Goal: Transaction & Acquisition: Purchase product/service

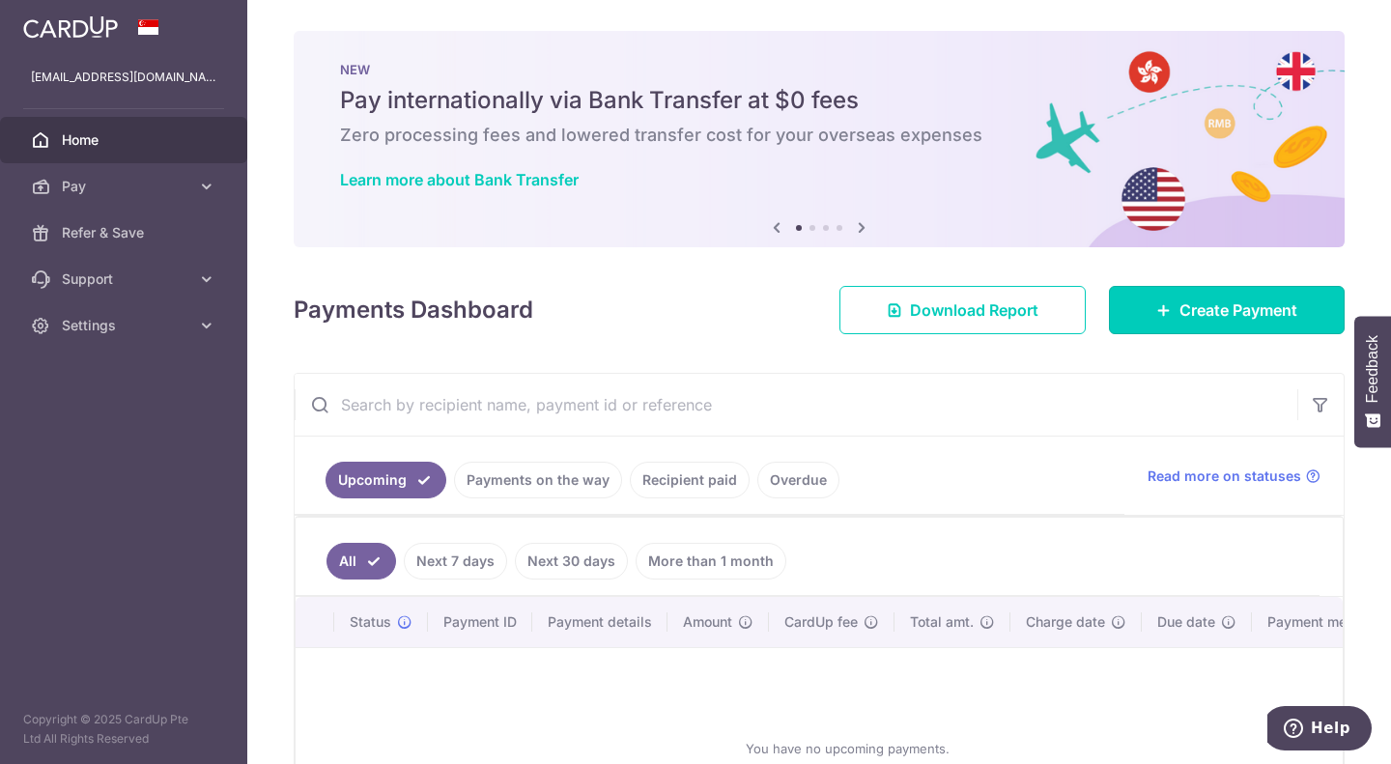
click at [1183, 311] on span "Create Payment" at bounding box center [1239, 310] width 118 height 23
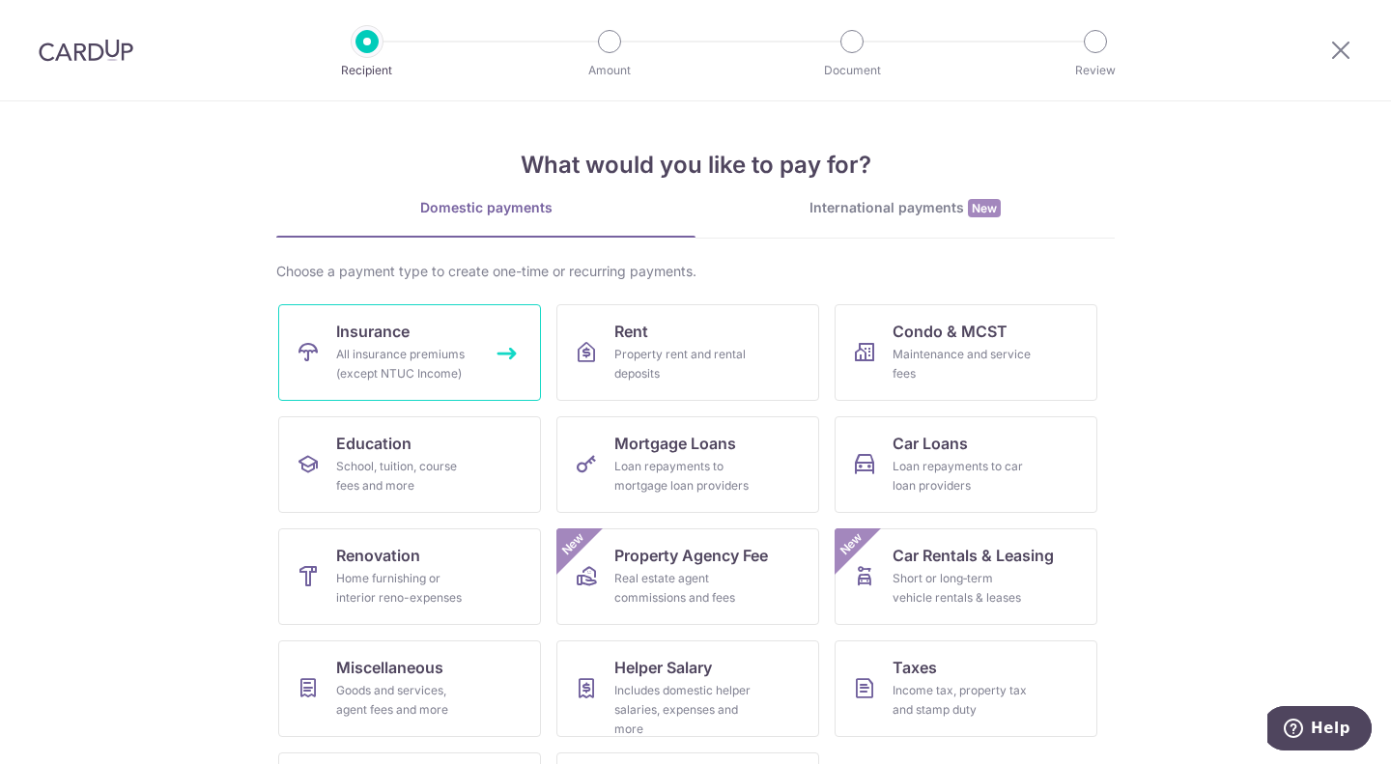
click at [413, 337] on link "Insurance All insurance premiums (except NTUC Income)" at bounding box center [409, 352] width 263 height 97
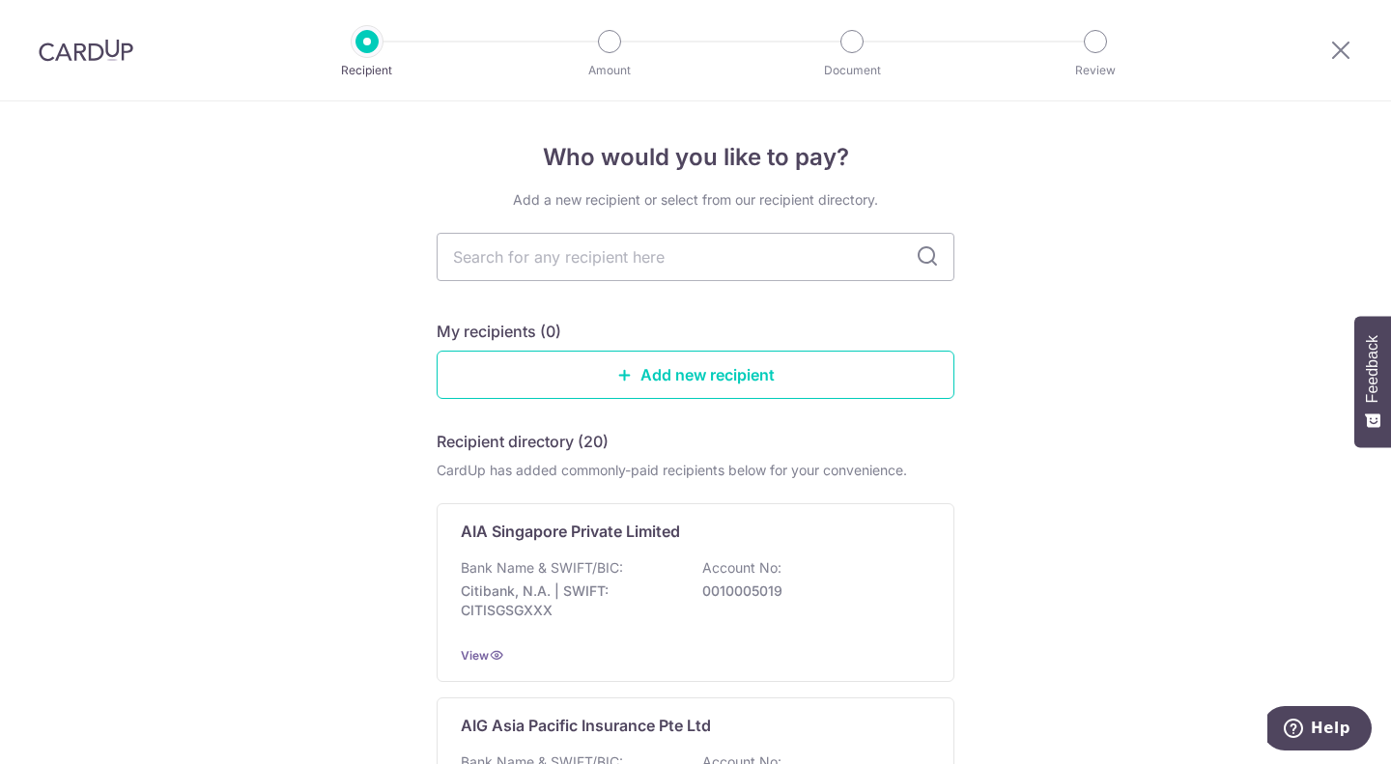
click at [824, 255] on input "text" at bounding box center [696, 257] width 518 height 48
click at [667, 258] on input "text" at bounding box center [696, 257] width 518 height 48
type input "hsbc life"
click at [923, 257] on icon at bounding box center [927, 256] width 23 height 23
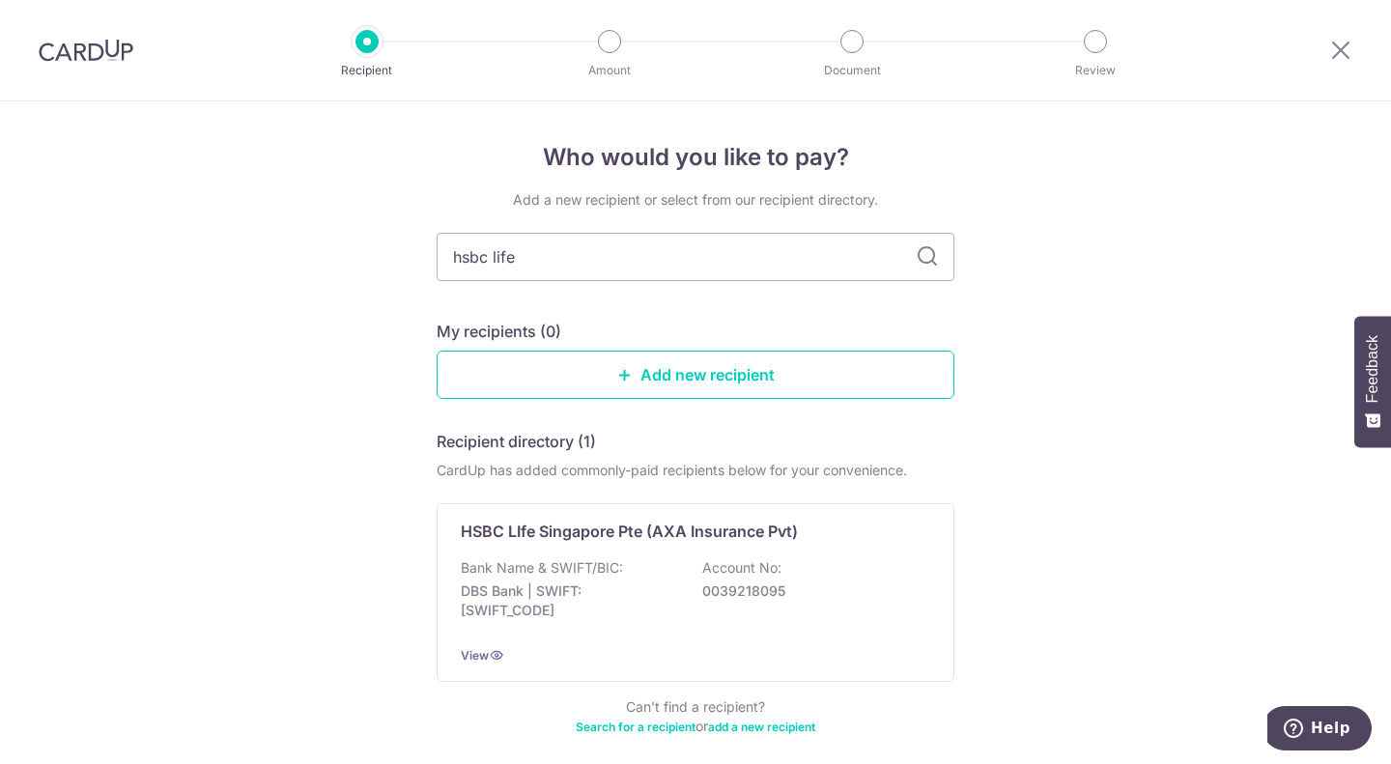
drag, startPoint x: 631, startPoint y: 252, endPoint x: 202, endPoint y: 248, distance: 428.9
click at [202, 248] on div "Who would you like to pay? Add a new recipient or select from our recipient dir…" at bounding box center [695, 475] width 1391 height 749
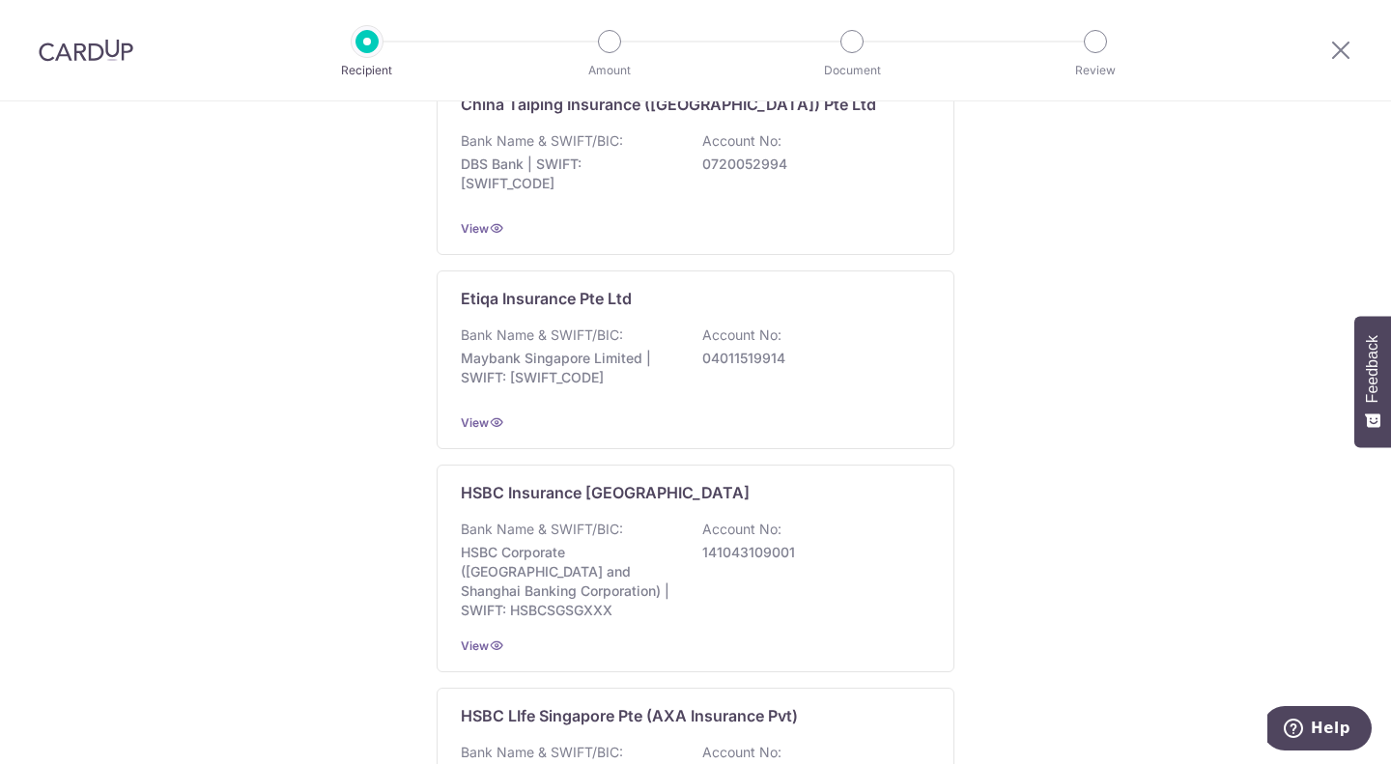
scroll to position [1256, 0]
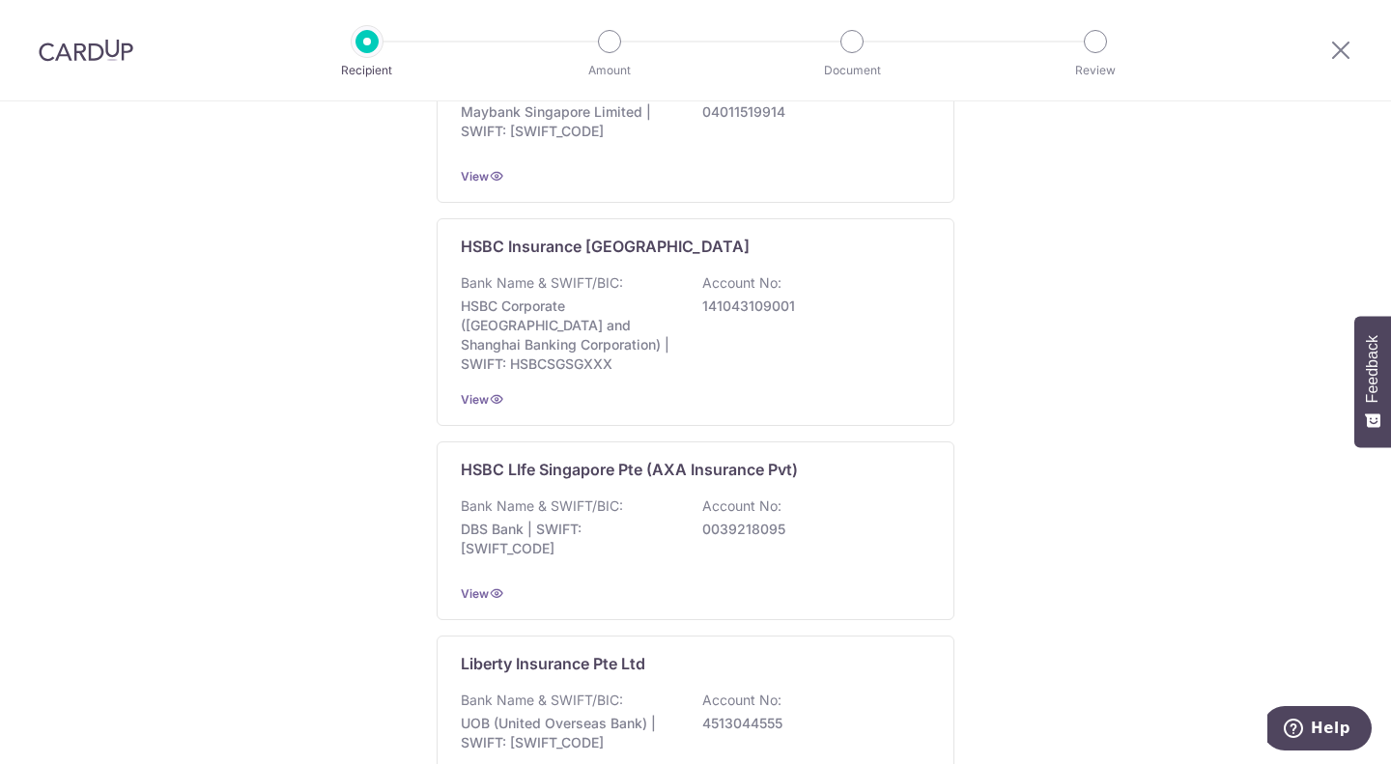
click at [522, 458] on p "HSBC LIfe Singapore Pte (AXA Insurance Pvt)" at bounding box center [629, 469] width 337 height 23
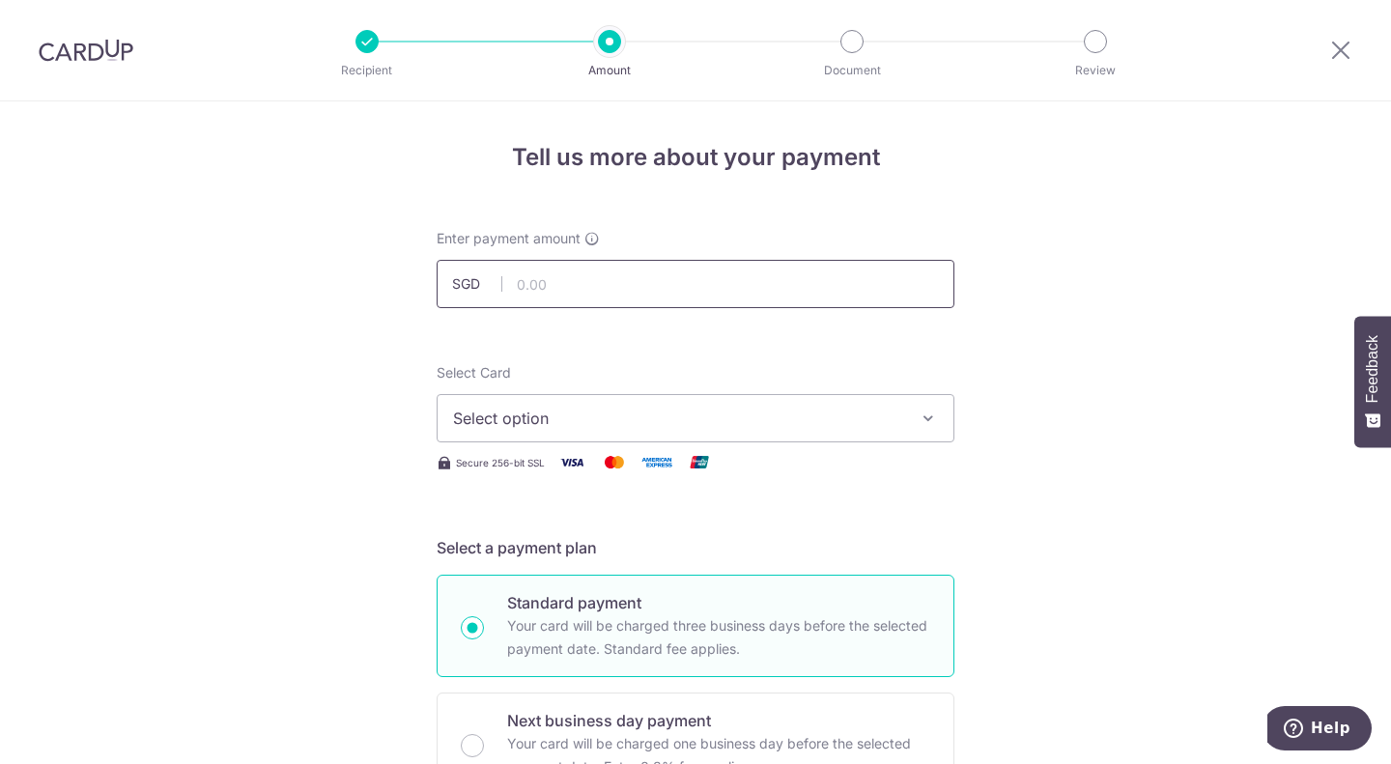
drag, startPoint x: 547, startPoint y: 280, endPoint x: 590, endPoint y: 305, distance: 50.2
click at [547, 280] on input "text" at bounding box center [696, 284] width 518 height 48
click at [596, 273] on input "text" at bounding box center [696, 284] width 518 height 48
type input "3,075.80"
click at [935, 408] on button "Select option" at bounding box center [696, 418] width 518 height 48
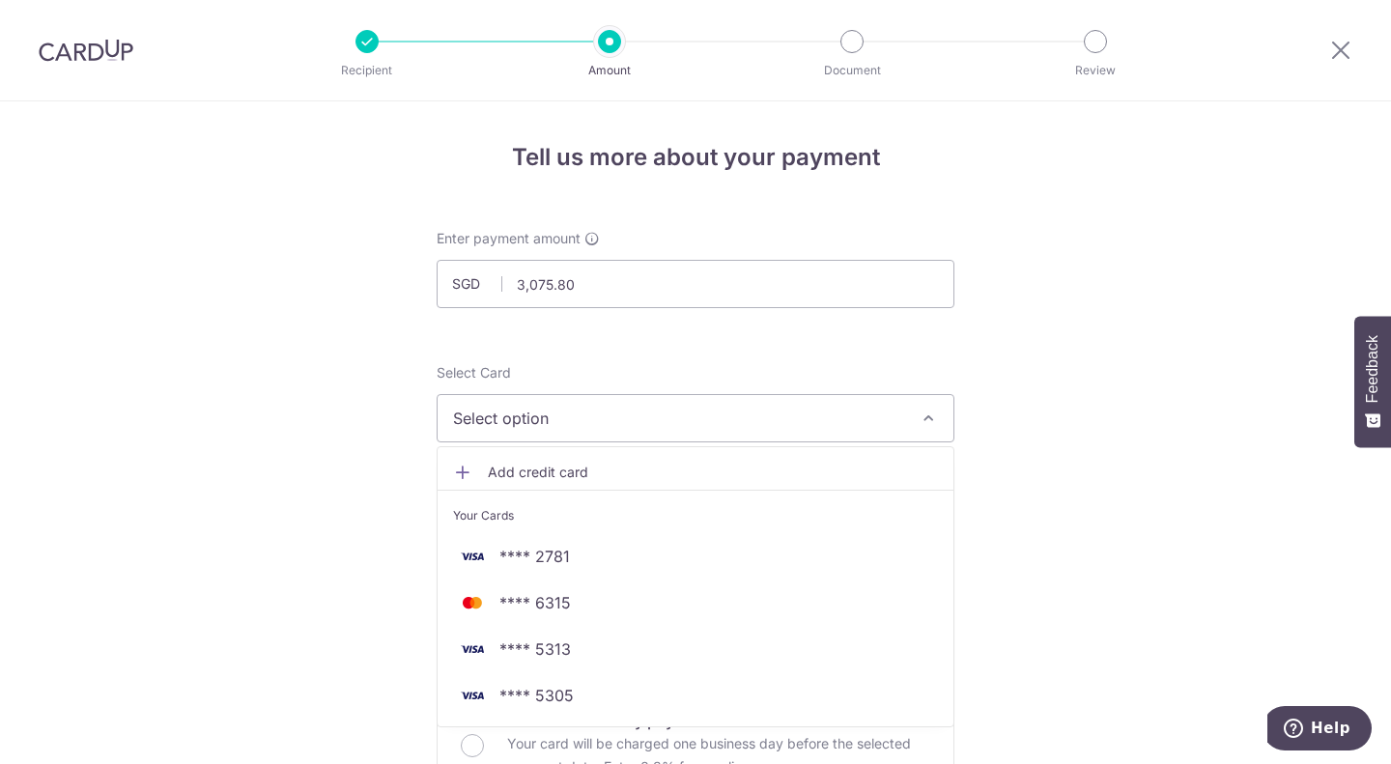
click at [697, 418] on span "Select option" at bounding box center [678, 418] width 450 height 23
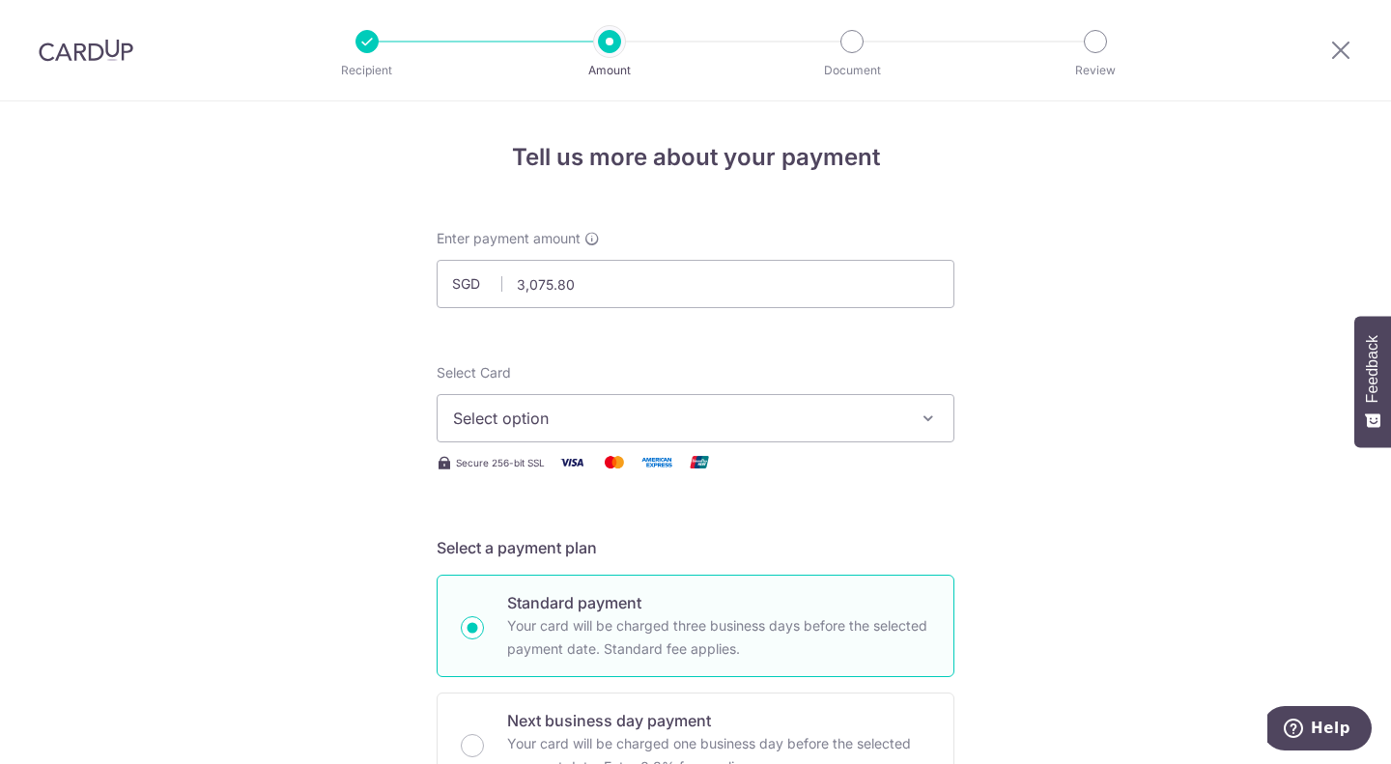
click at [697, 418] on span "Select option" at bounding box center [678, 418] width 450 height 23
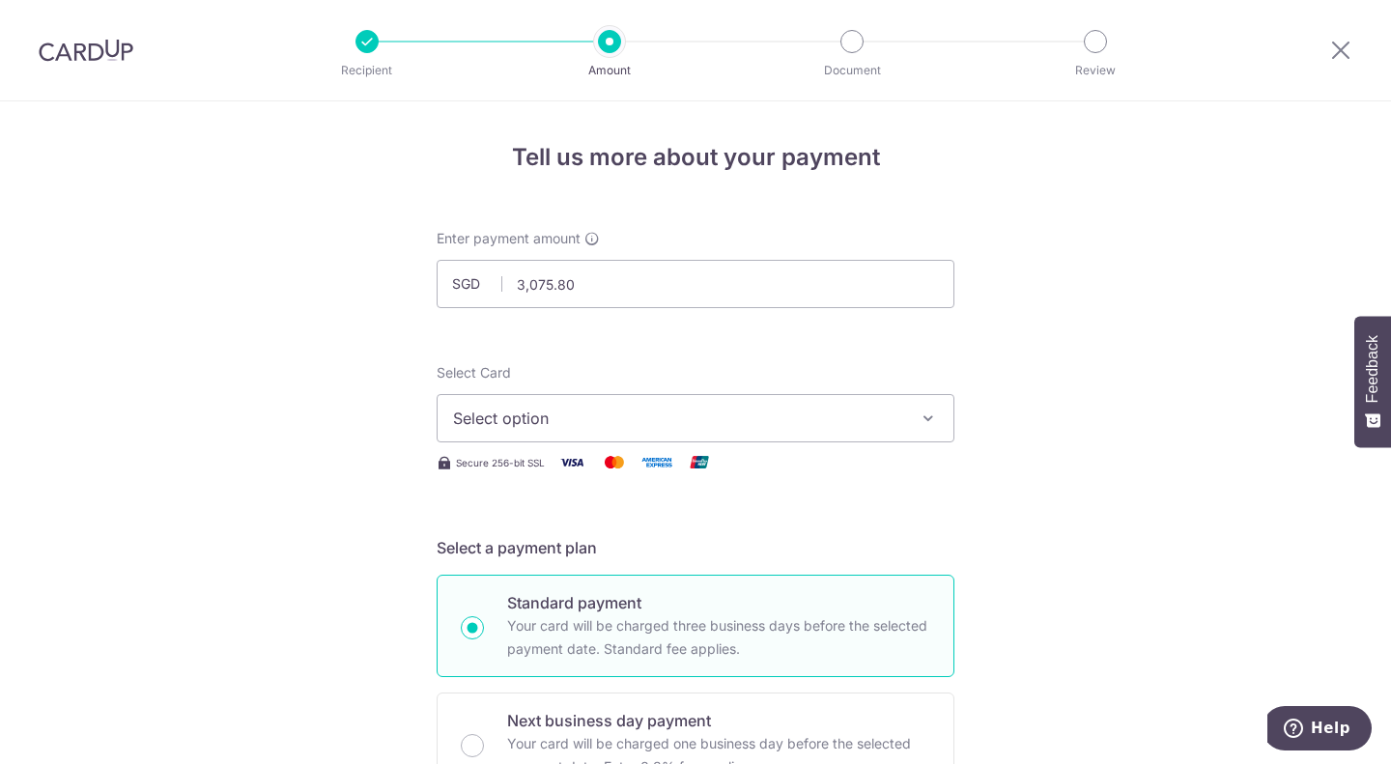
scroll to position [97, 0]
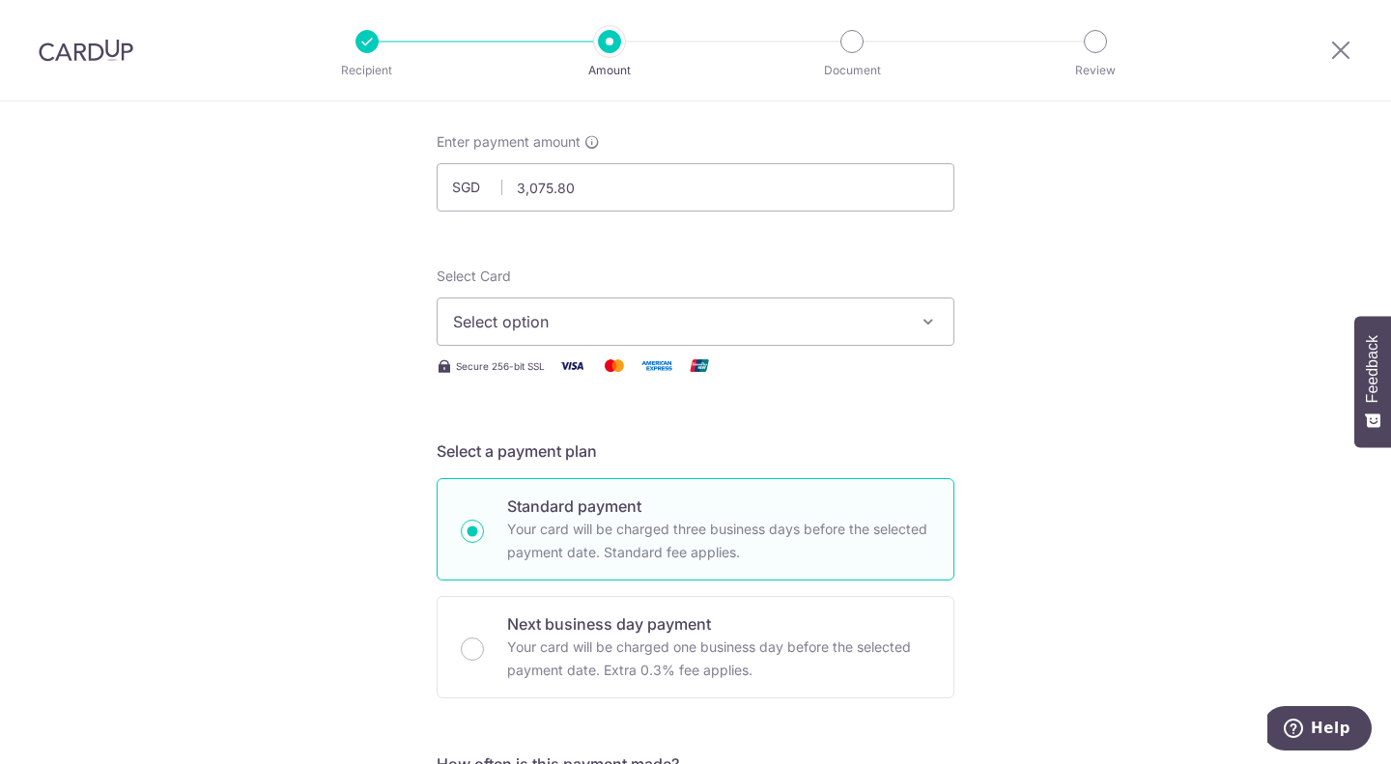
click at [835, 321] on span "Select option" at bounding box center [678, 321] width 450 height 23
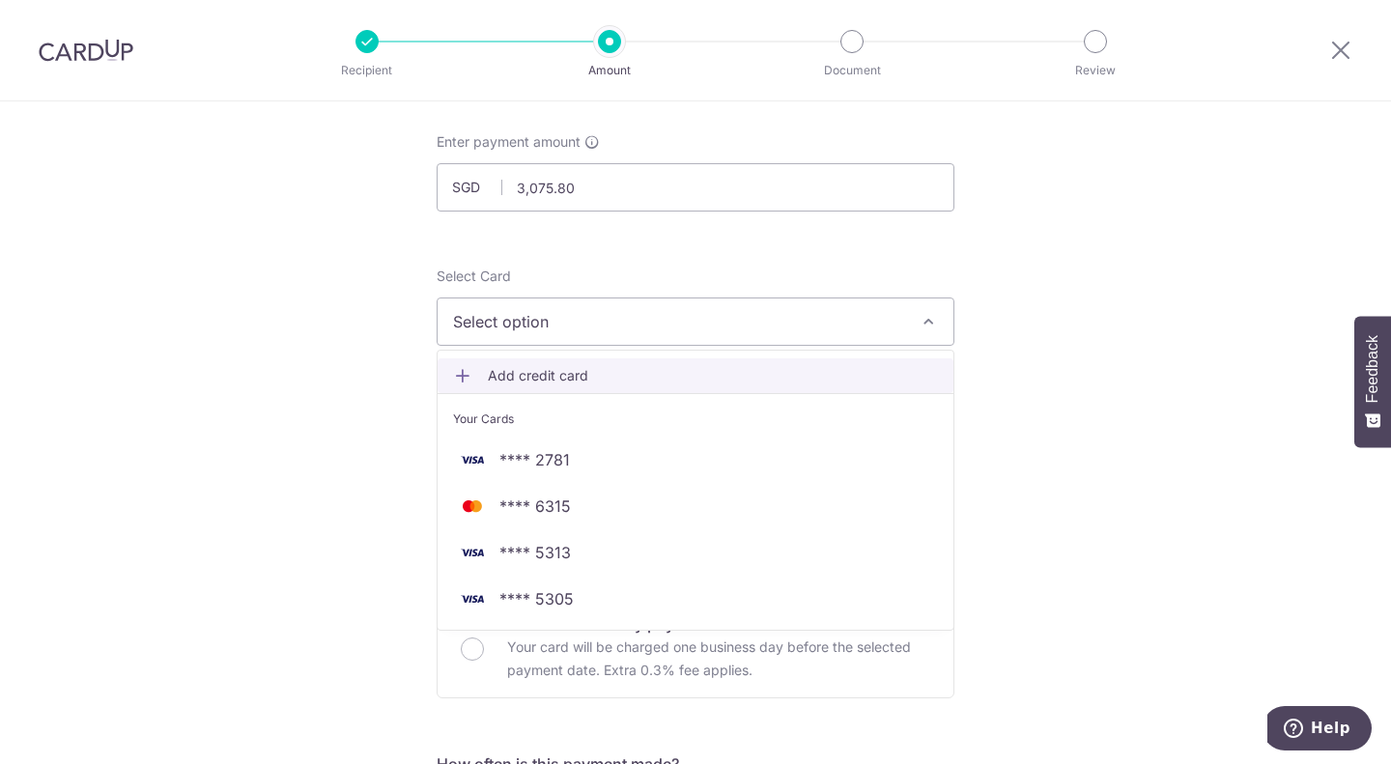
click at [538, 366] on span "Add credit card" at bounding box center [713, 375] width 450 height 19
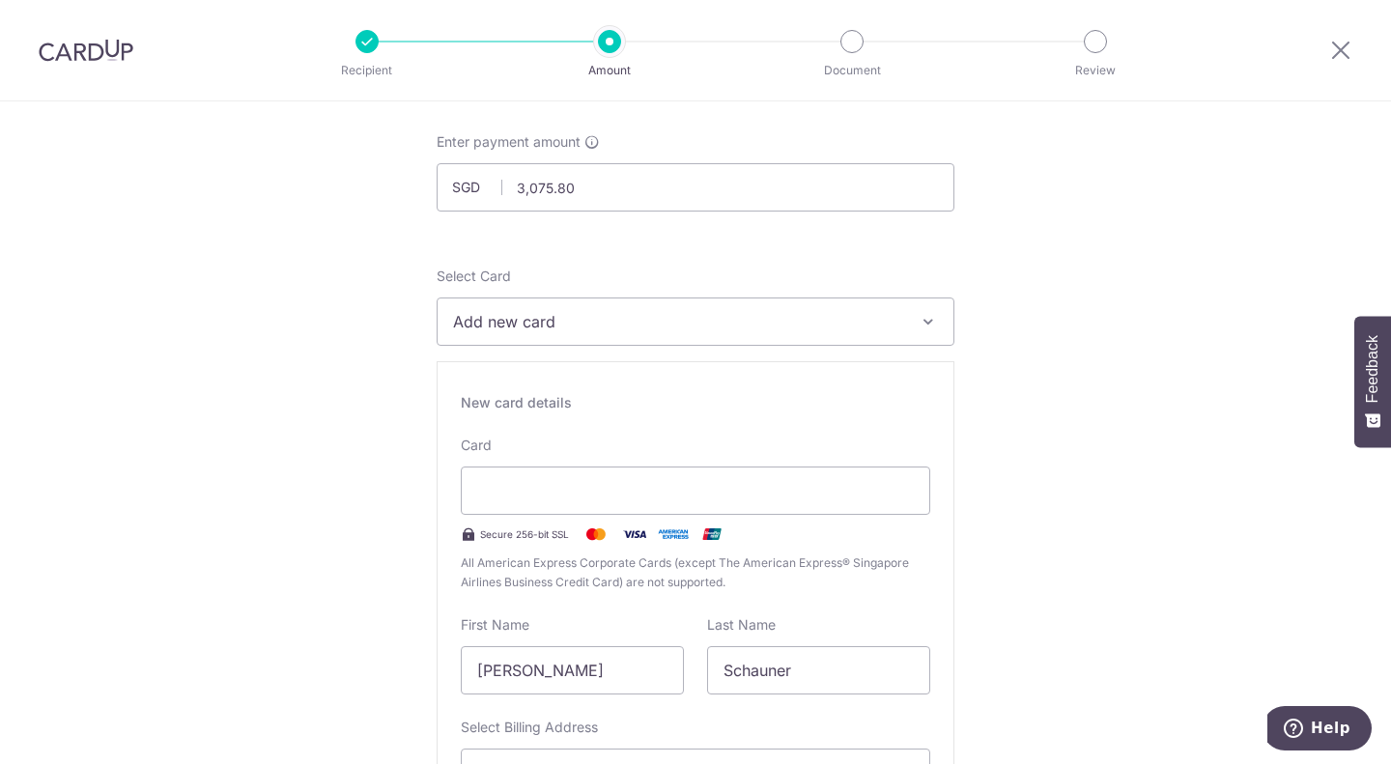
type input "05 / 2028"
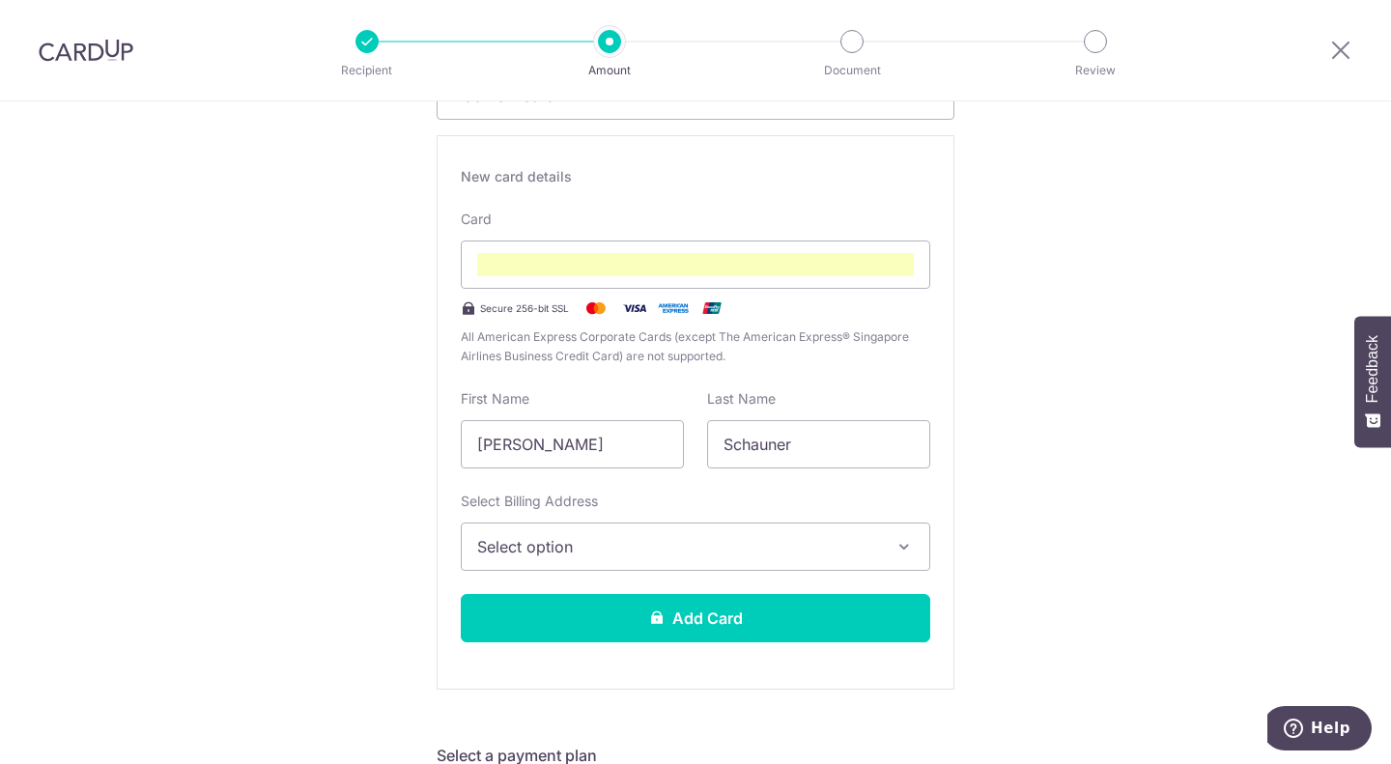
scroll to position [444, 0]
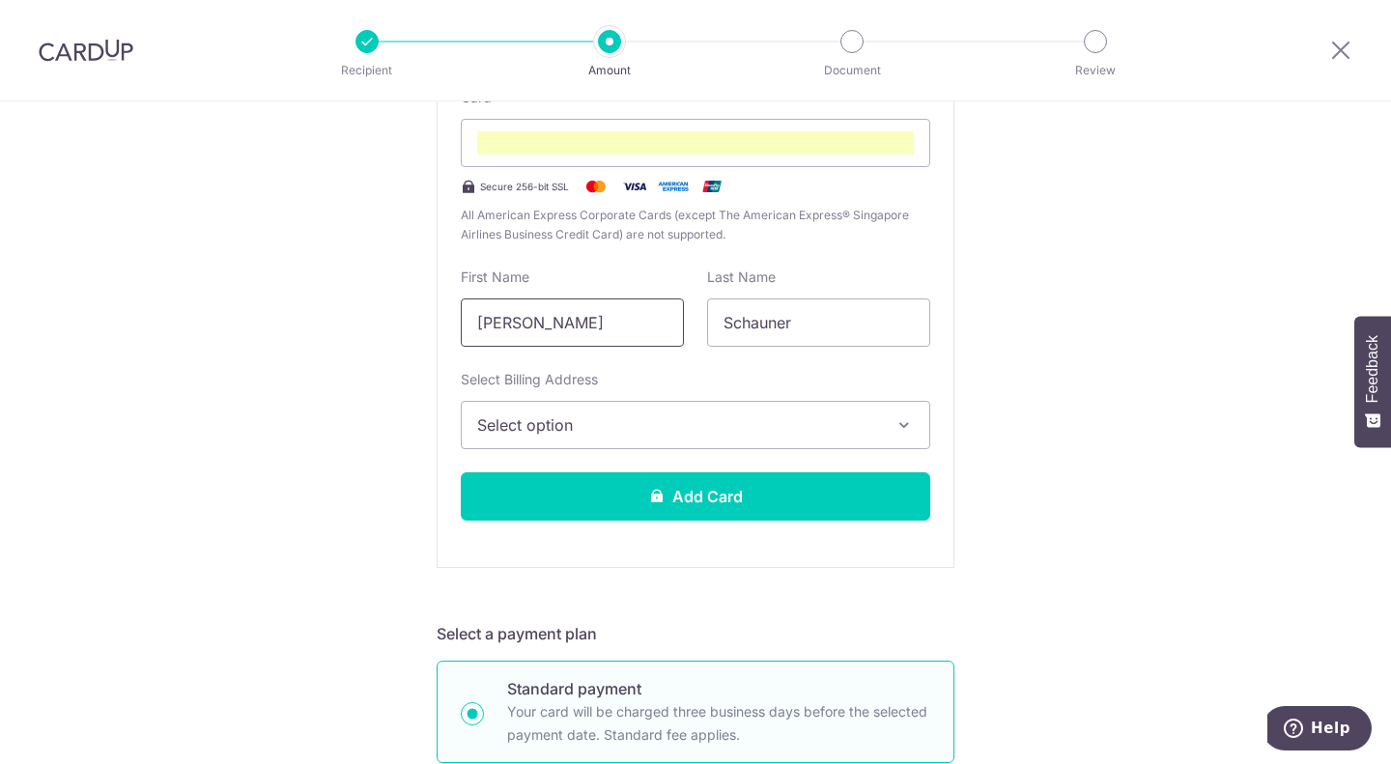
drag, startPoint x: 652, startPoint y: 334, endPoint x: 157, endPoint y: 274, distance: 498.2
type input "SHARON"
type input "LAU"
click at [506, 404] on button "Select option" at bounding box center [696, 425] width 470 height 48
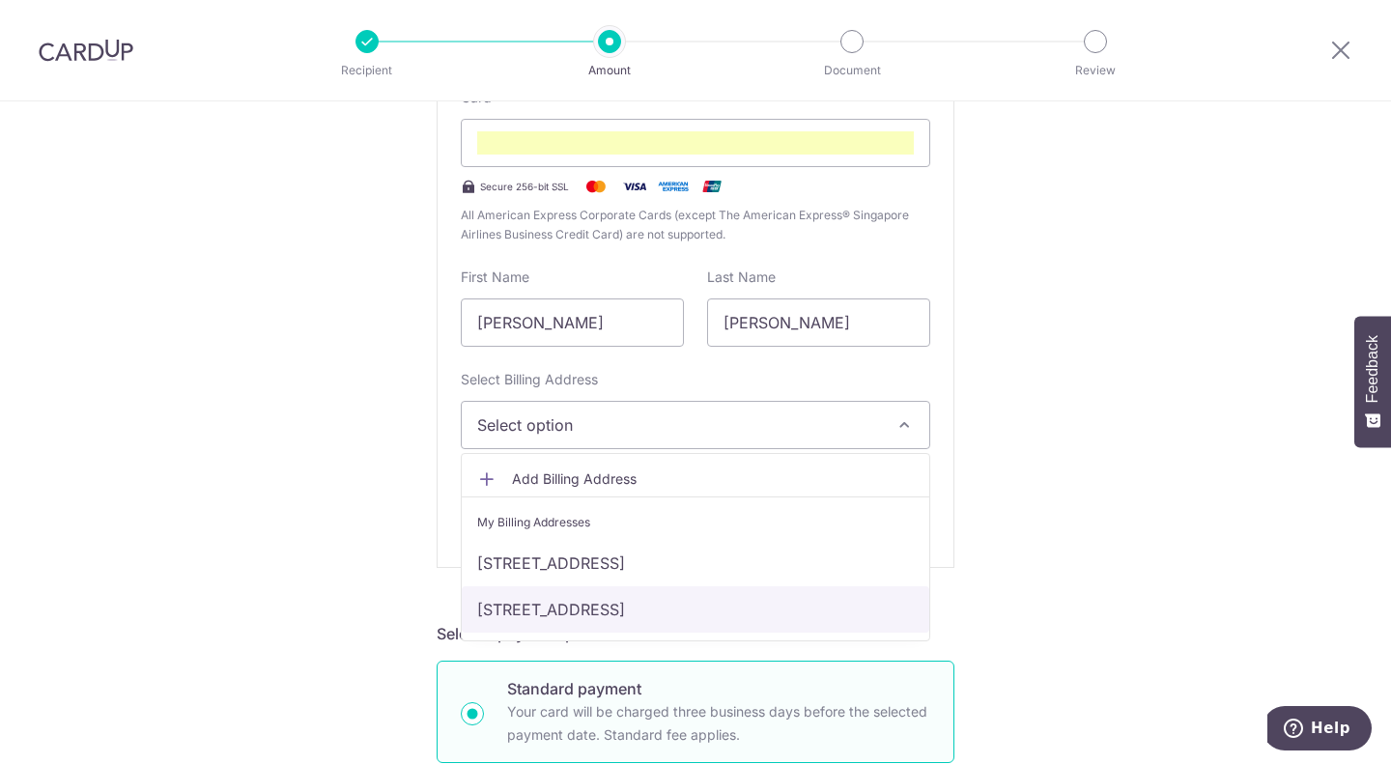
click at [554, 614] on link "250 JURONG EAST STREET 24 #06-148, Singapore, Singapore-600250" at bounding box center [696, 609] width 468 height 46
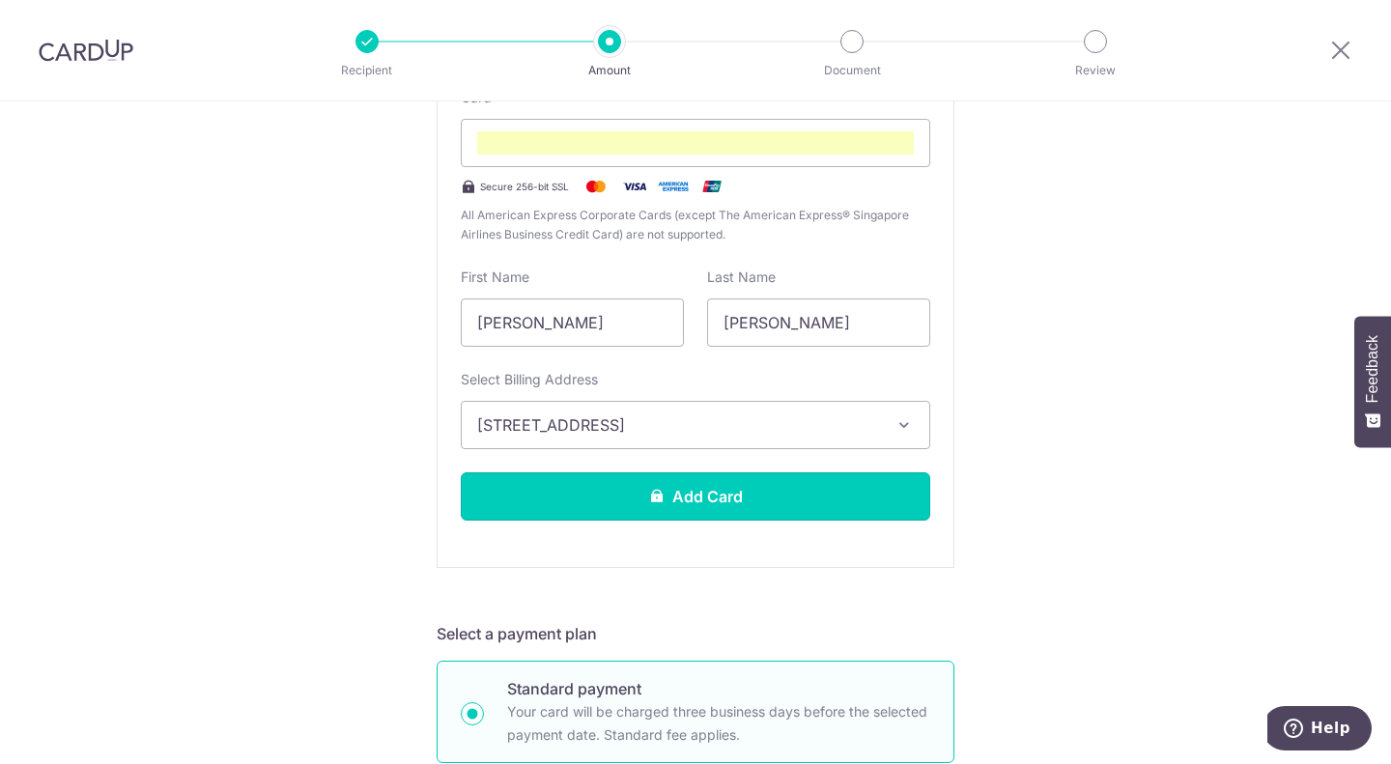
click at [712, 495] on button "Add Card" at bounding box center [696, 496] width 470 height 48
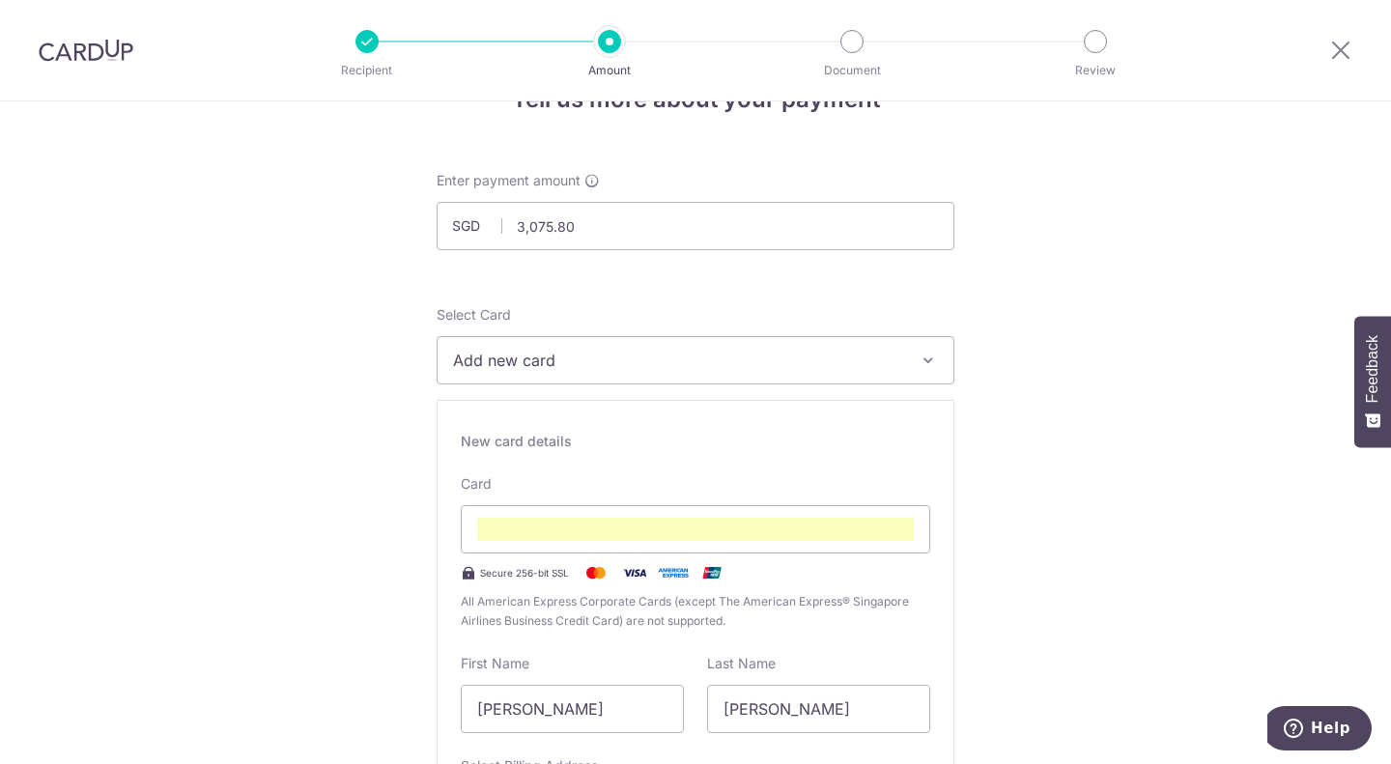
scroll to position [0, 0]
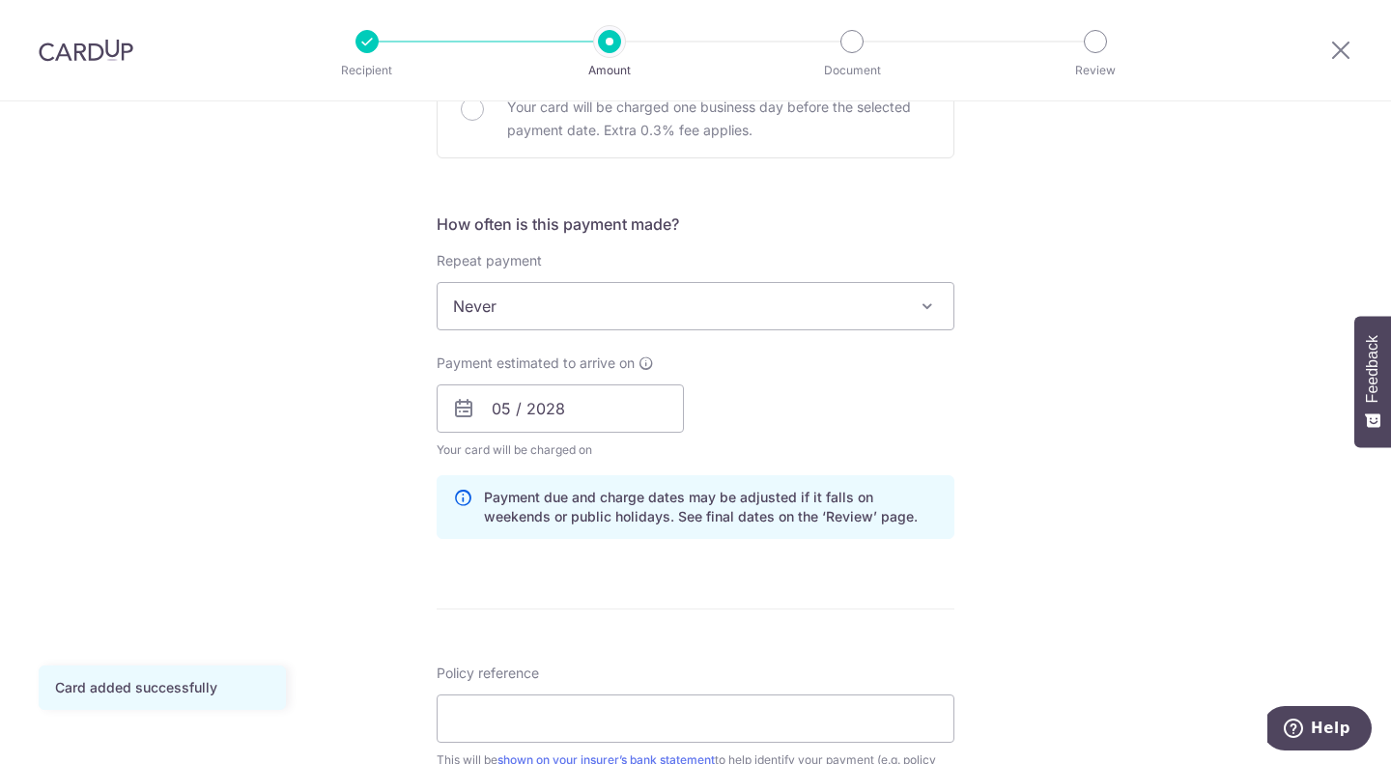
scroll to position [676, 0]
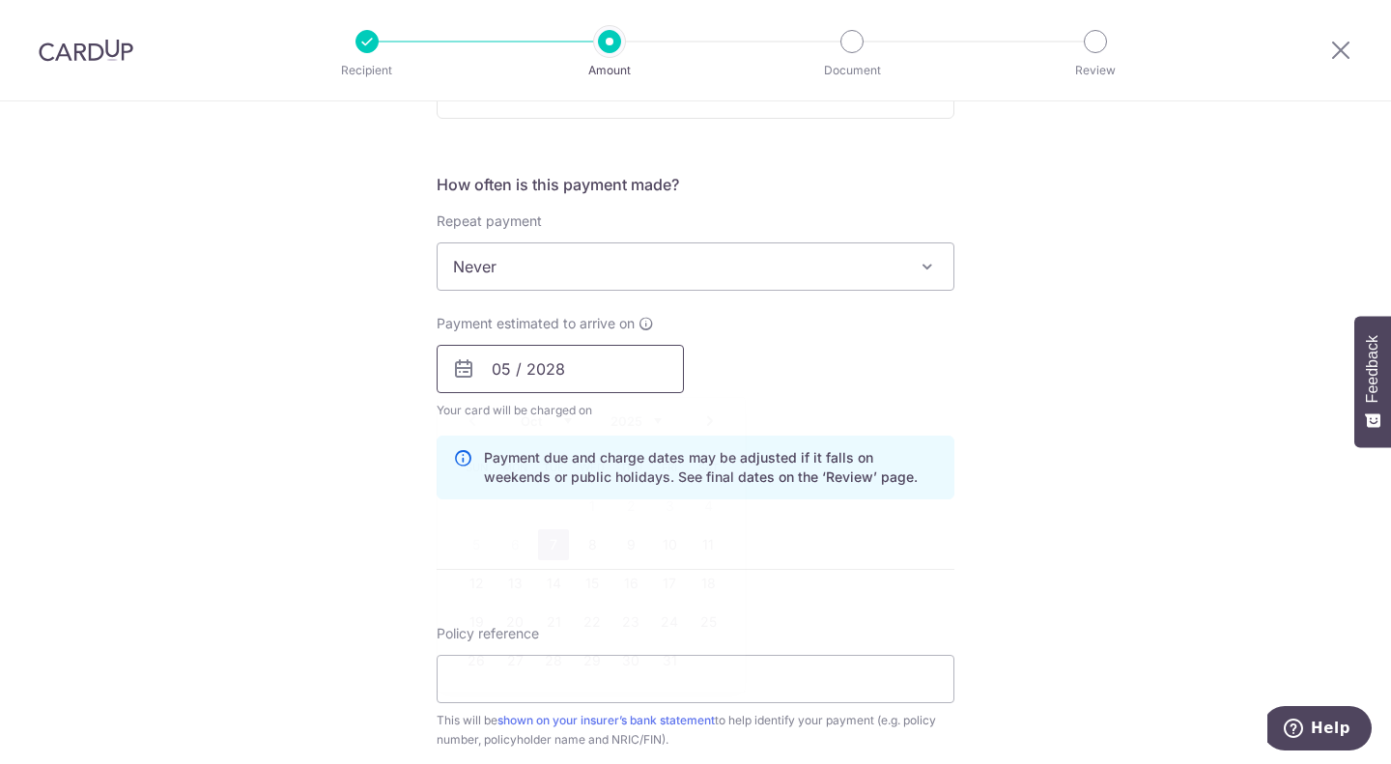
click at [591, 365] on input "05 / 2028" at bounding box center [560, 369] width 247 height 48
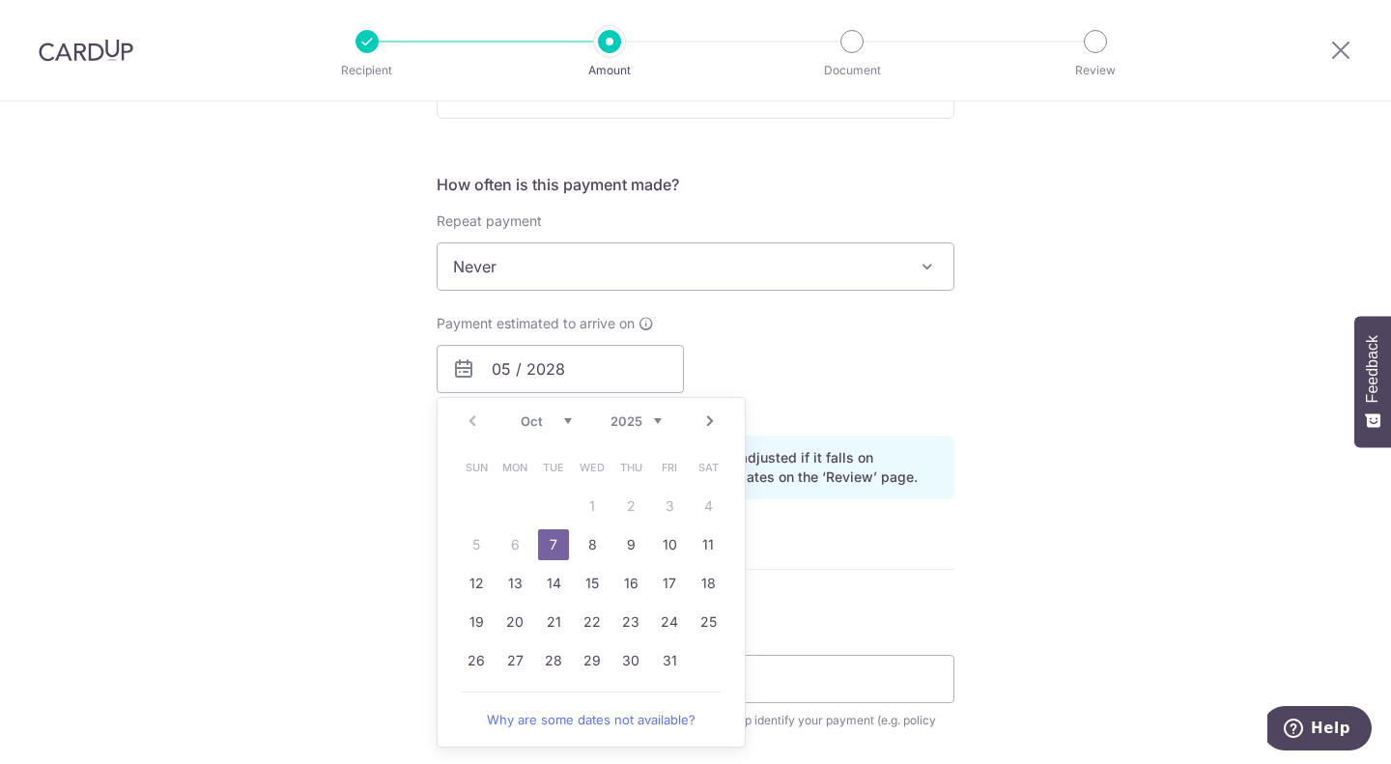
click at [548, 549] on link "7" at bounding box center [553, 544] width 31 height 31
click at [1112, 364] on div "Tell us more about your payment Enter payment amount SGD 3,075.80 3075.80 Card …" at bounding box center [695, 338] width 1391 height 1827
type input "07/10/2025"
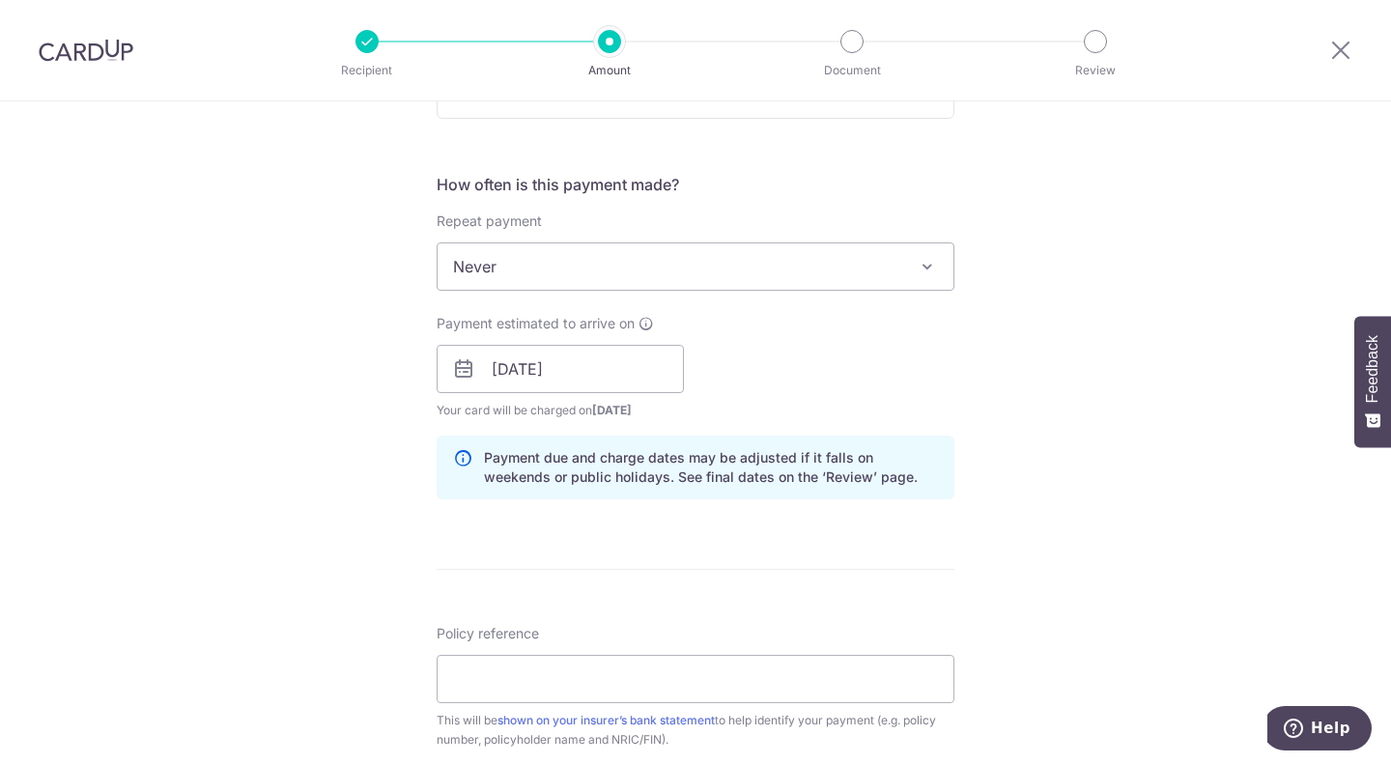
scroll to position [773, 0]
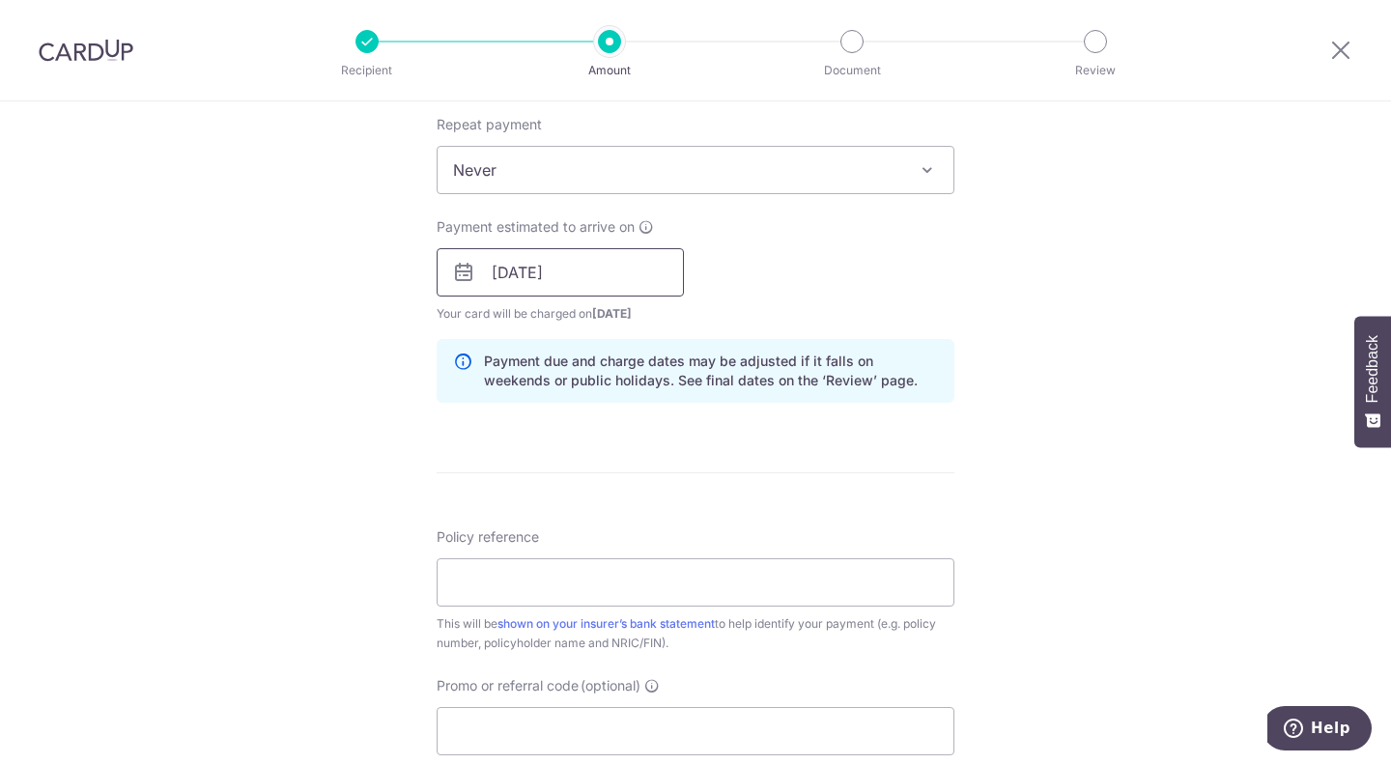
click at [604, 267] on input "[DATE]" at bounding box center [560, 272] width 247 height 48
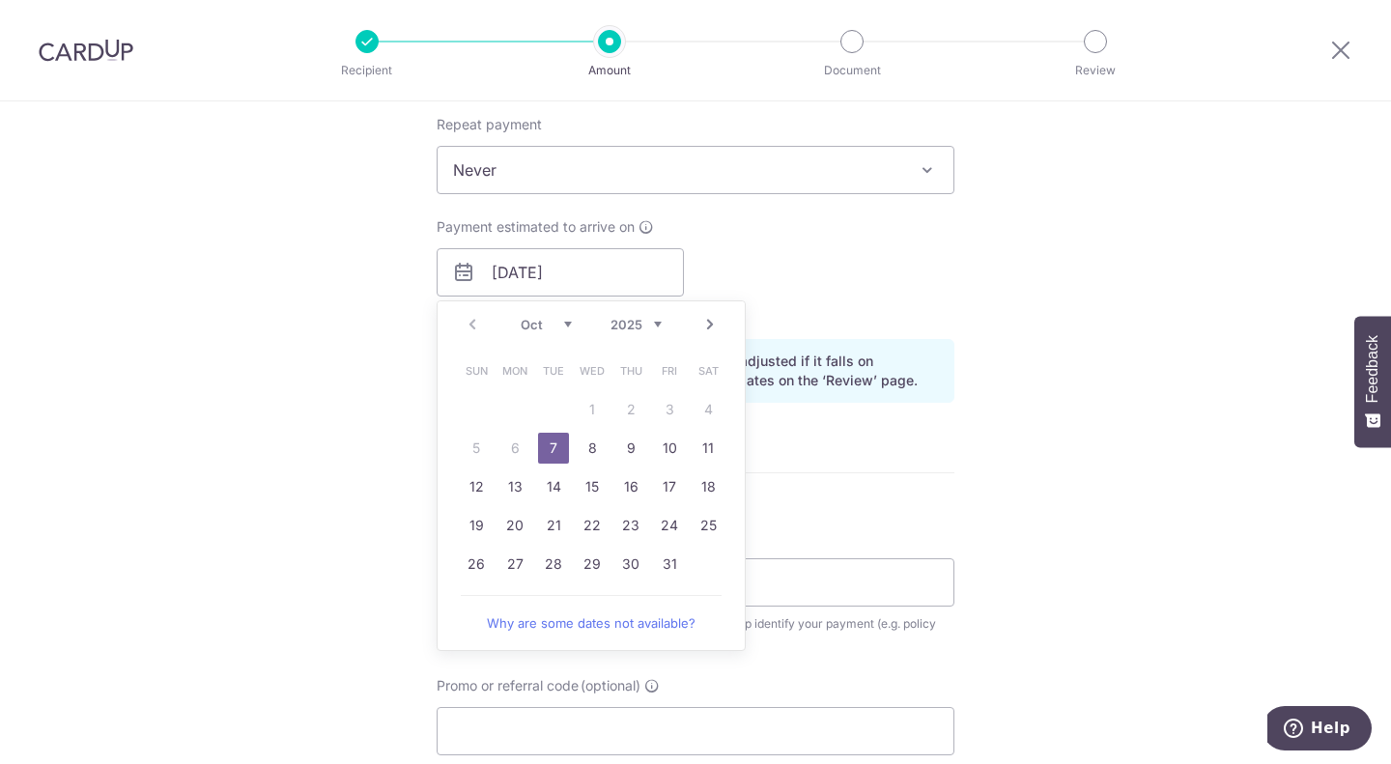
click at [548, 442] on link "7" at bounding box center [553, 448] width 31 height 31
click at [1123, 263] on div "Tell us more about your payment Enter payment amount SGD 3,075.80 3075.80 Card …" at bounding box center [695, 242] width 1391 height 1827
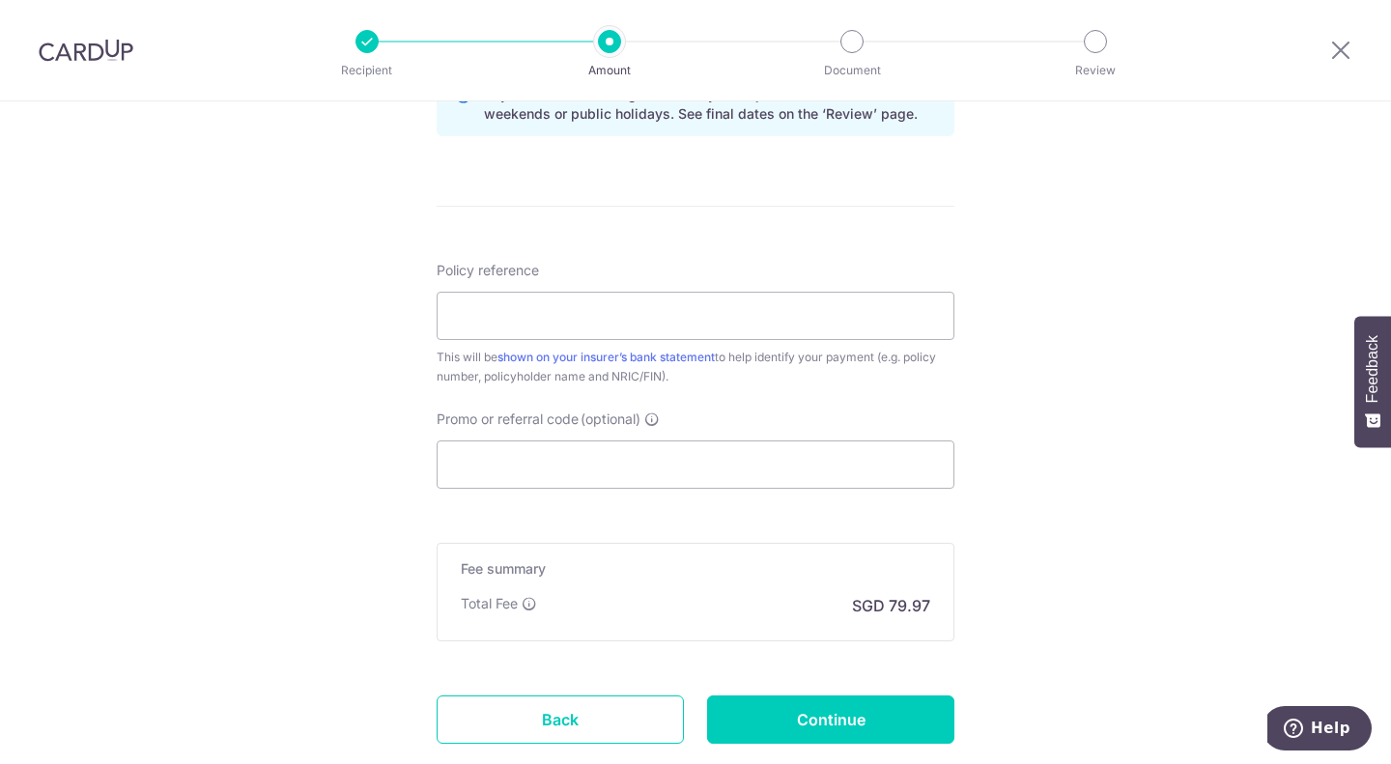
scroll to position [1063, 0]
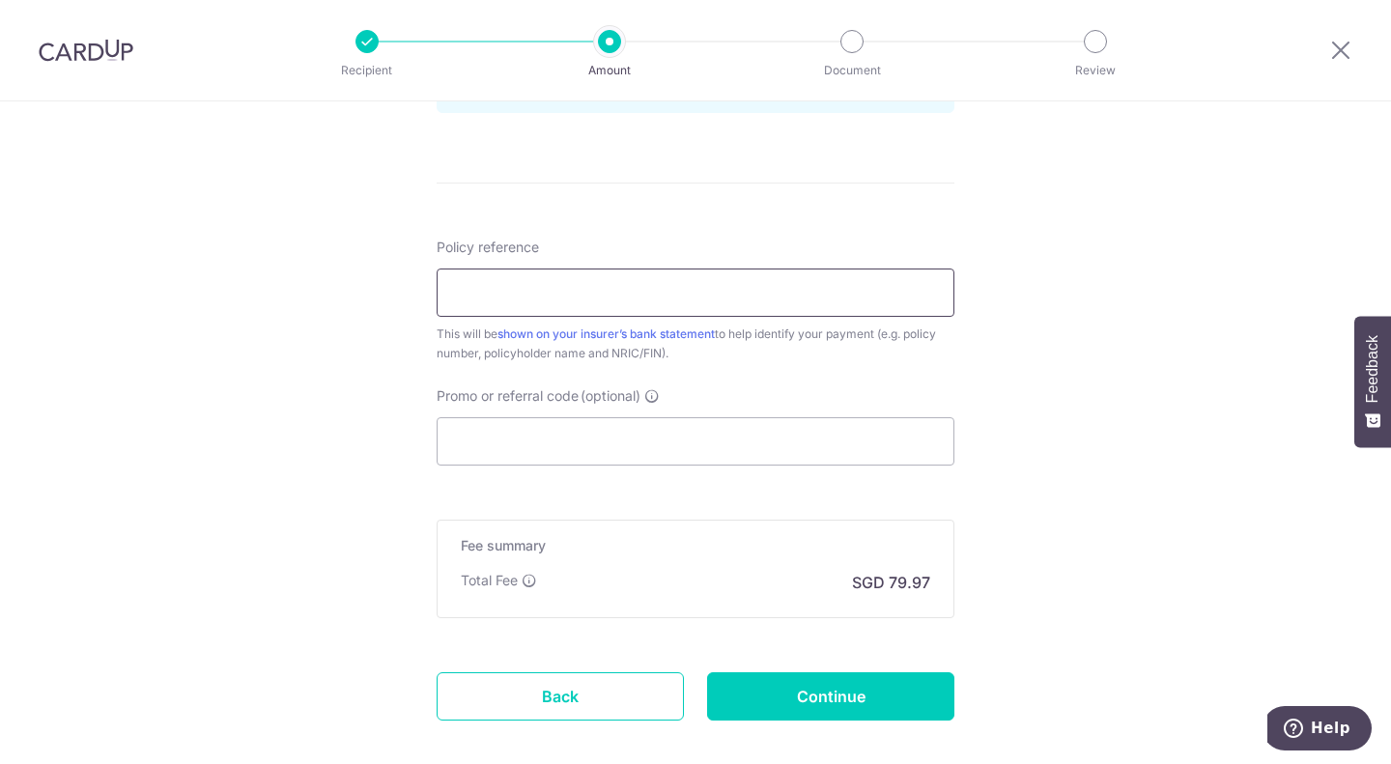
click at [598, 290] on input "Policy reference" at bounding box center [696, 293] width 518 height 48
drag, startPoint x: 455, startPoint y: 291, endPoint x: 365, endPoint y: 262, distance: 94.4
type input "S7385681G"
click at [561, 446] on input "Promo or referral code (optional)" at bounding box center [696, 441] width 518 height 48
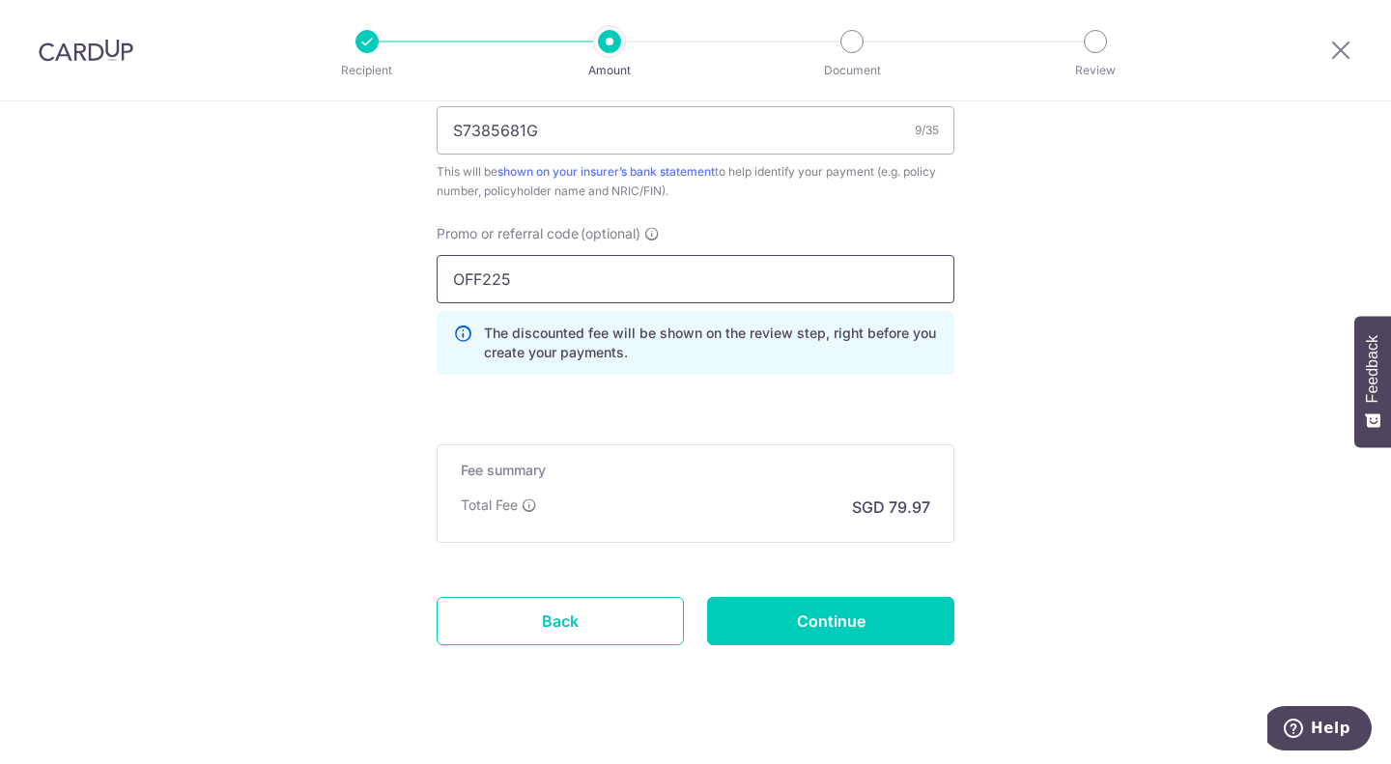
scroll to position [1251, 0]
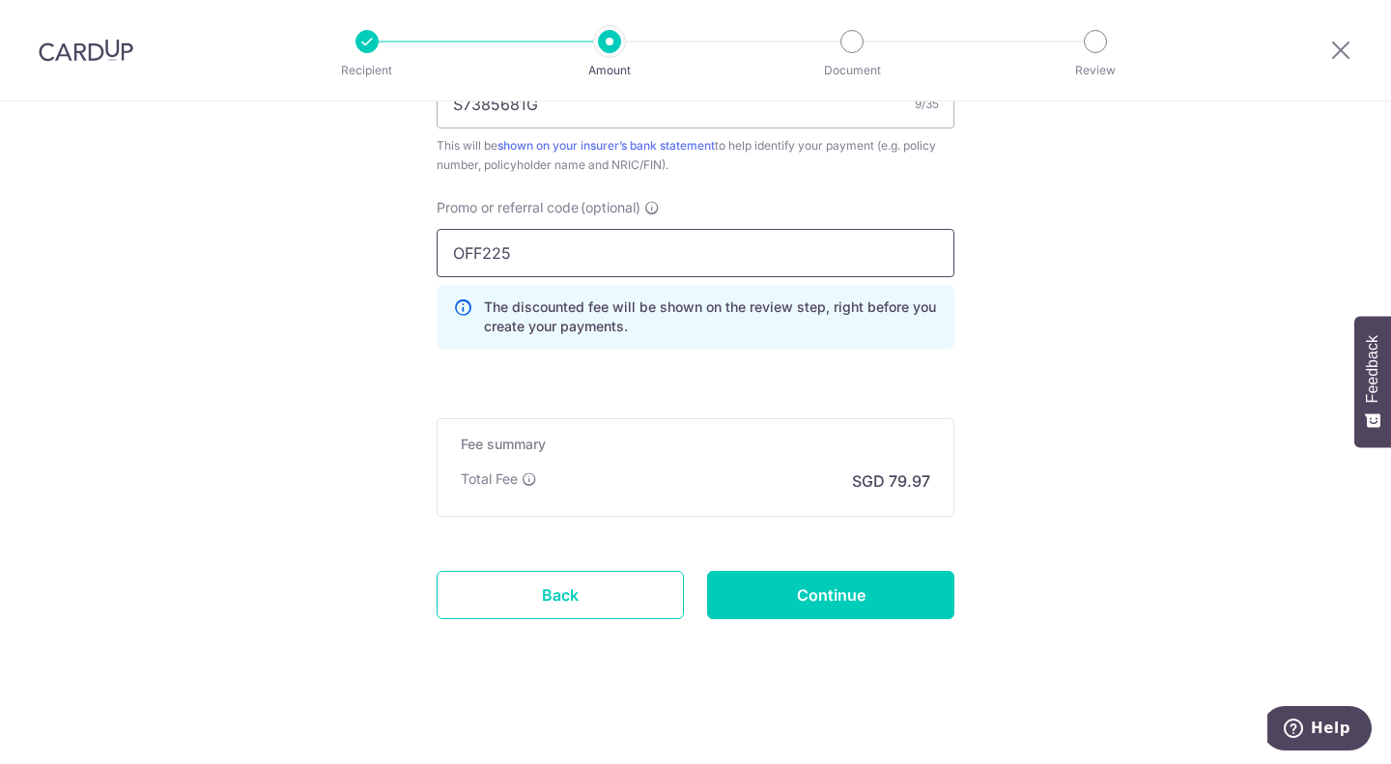
type input "OFF225"
click at [797, 580] on input "Continue" at bounding box center [830, 595] width 247 height 48
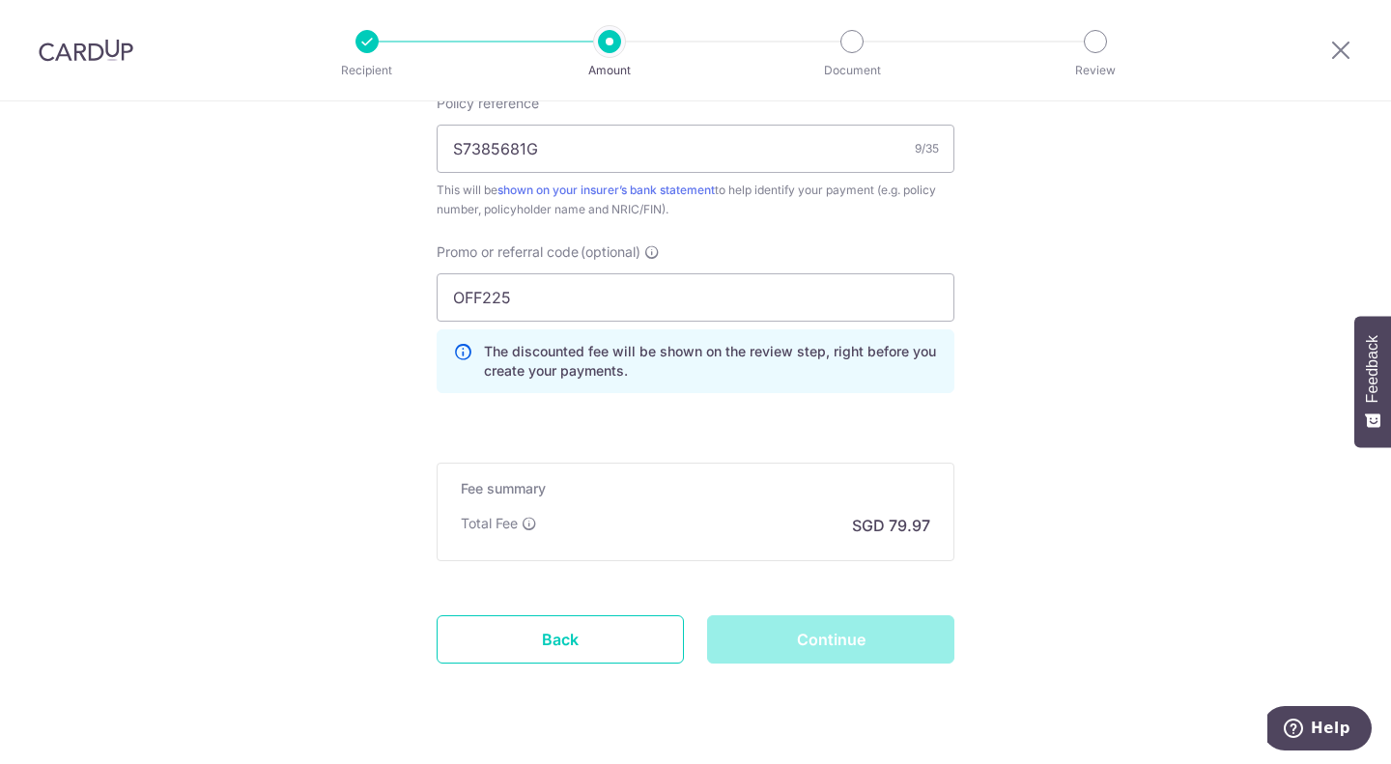
scroll to position [1154, 0]
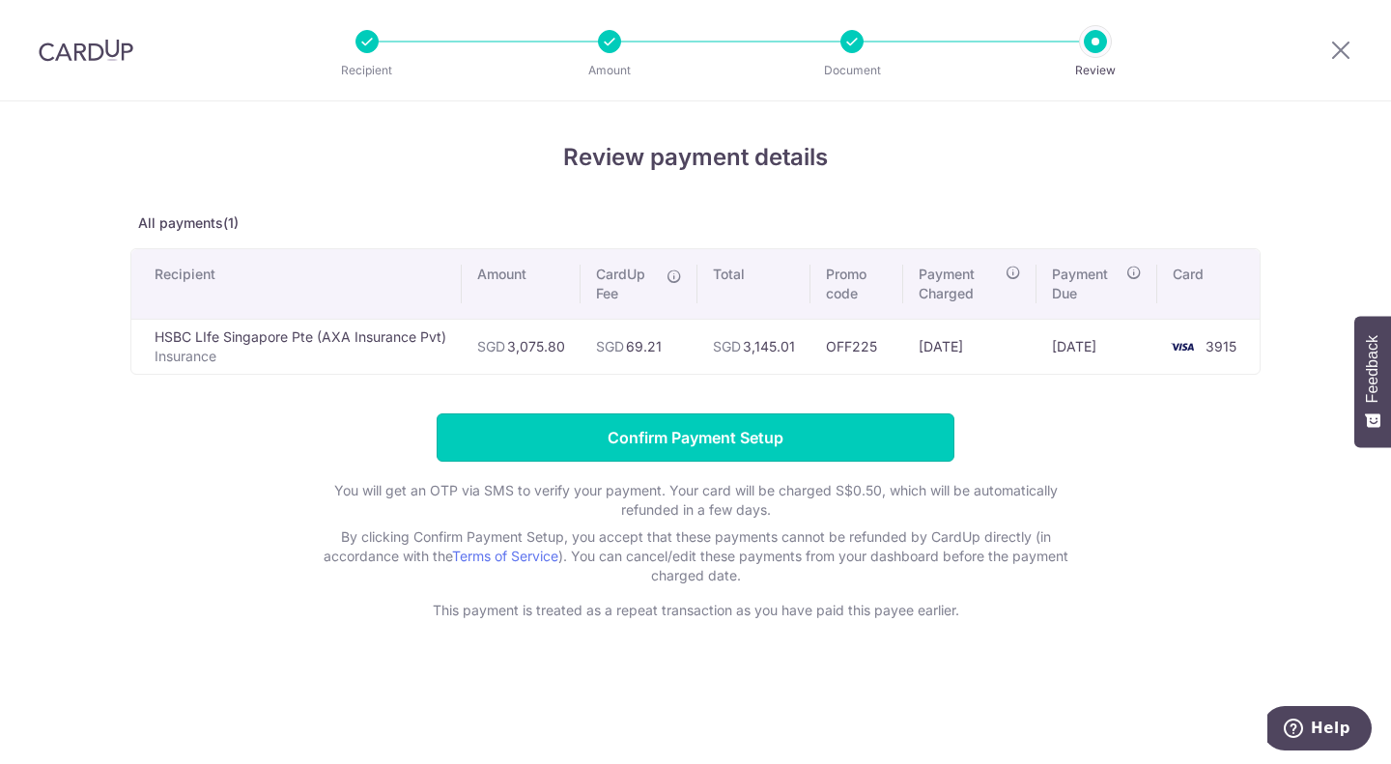
click at [685, 448] on input "Confirm Payment Setup" at bounding box center [696, 437] width 518 height 48
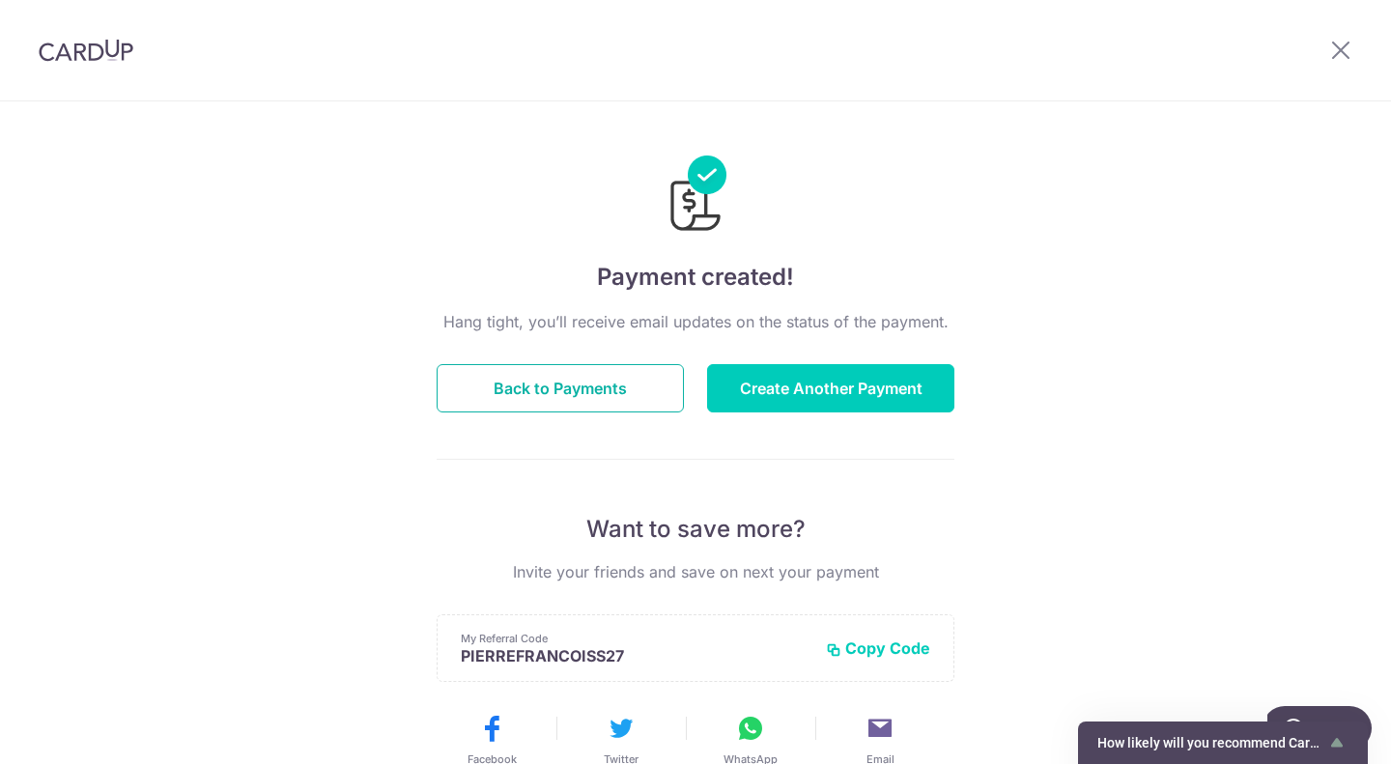
click at [590, 378] on button "Back to Payments" at bounding box center [560, 388] width 247 height 48
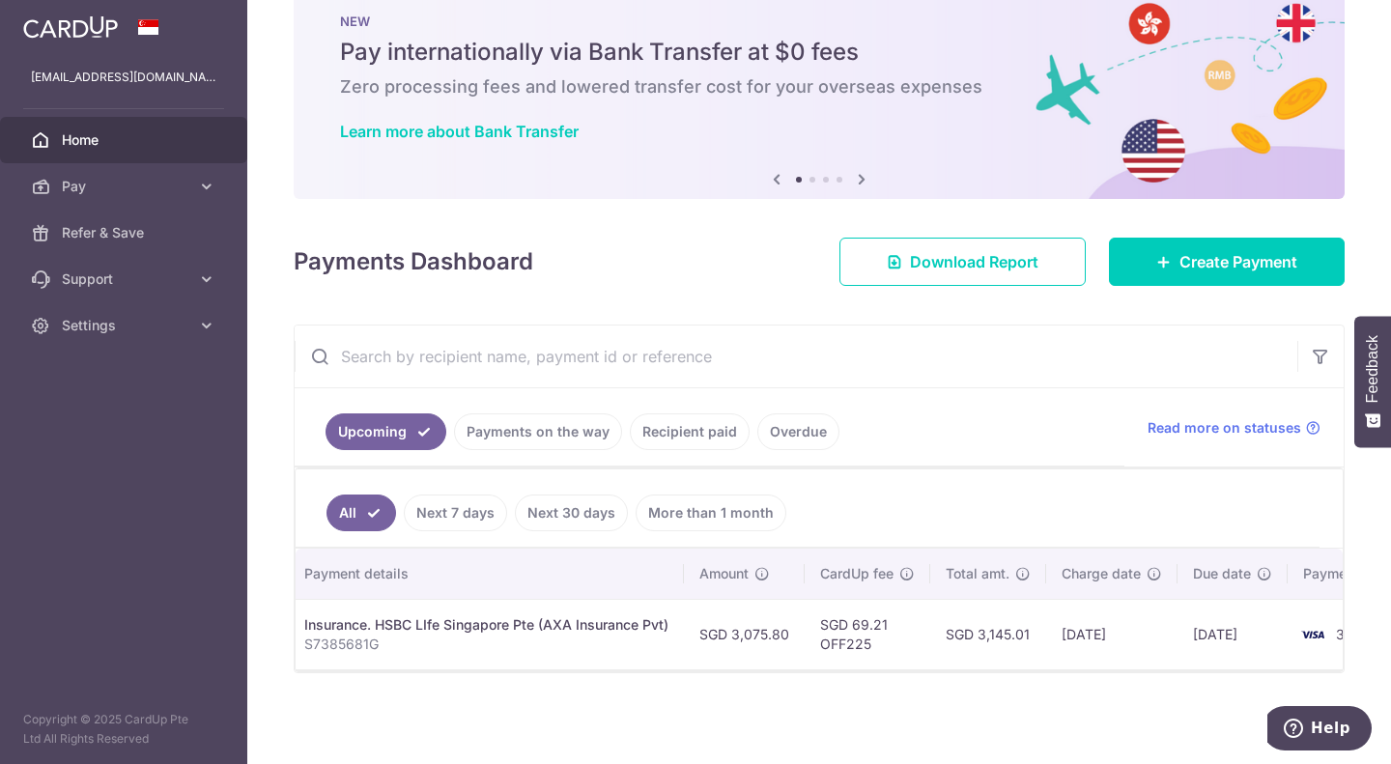
scroll to position [0, 388]
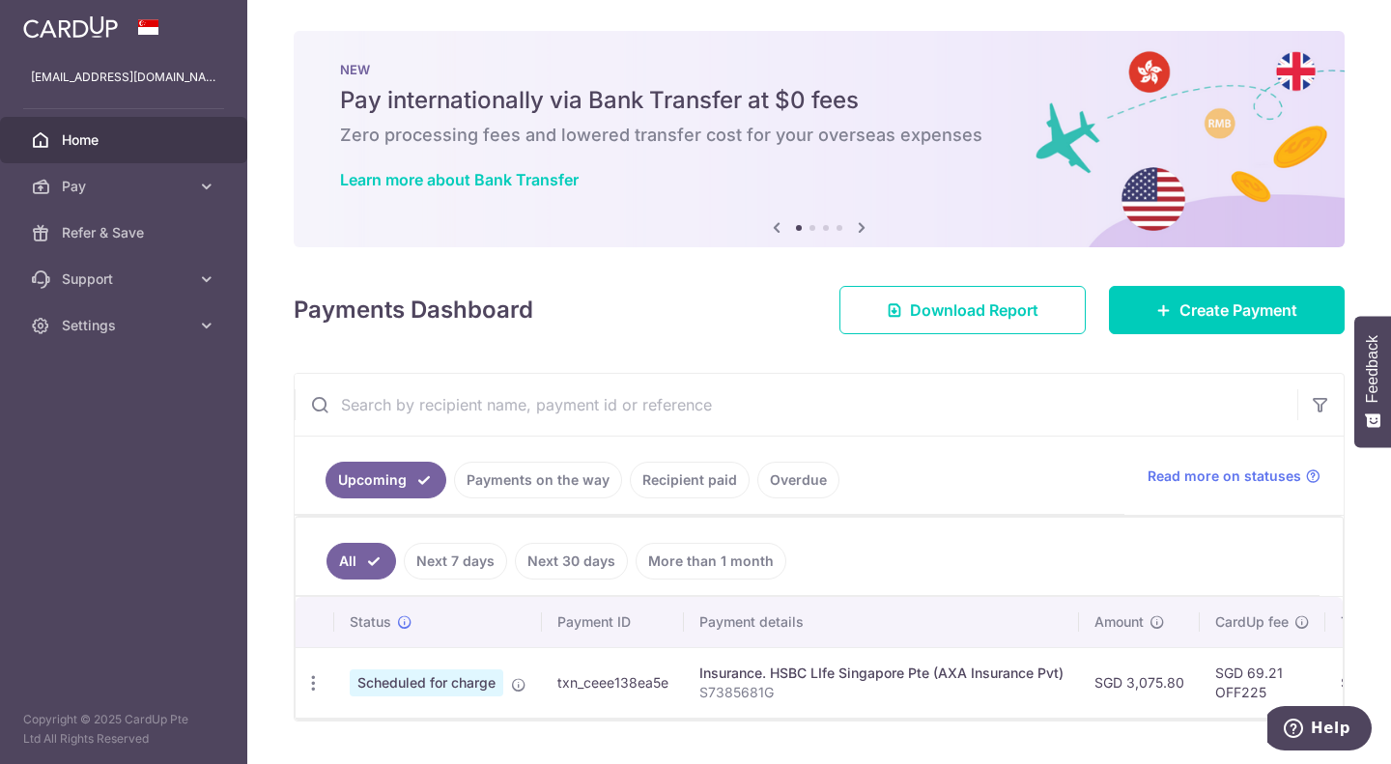
click at [111, 319] on span "Settings" at bounding box center [126, 325] width 128 height 19
click at [87, 423] on span "Logout" at bounding box center [126, 418] width 128 height 19
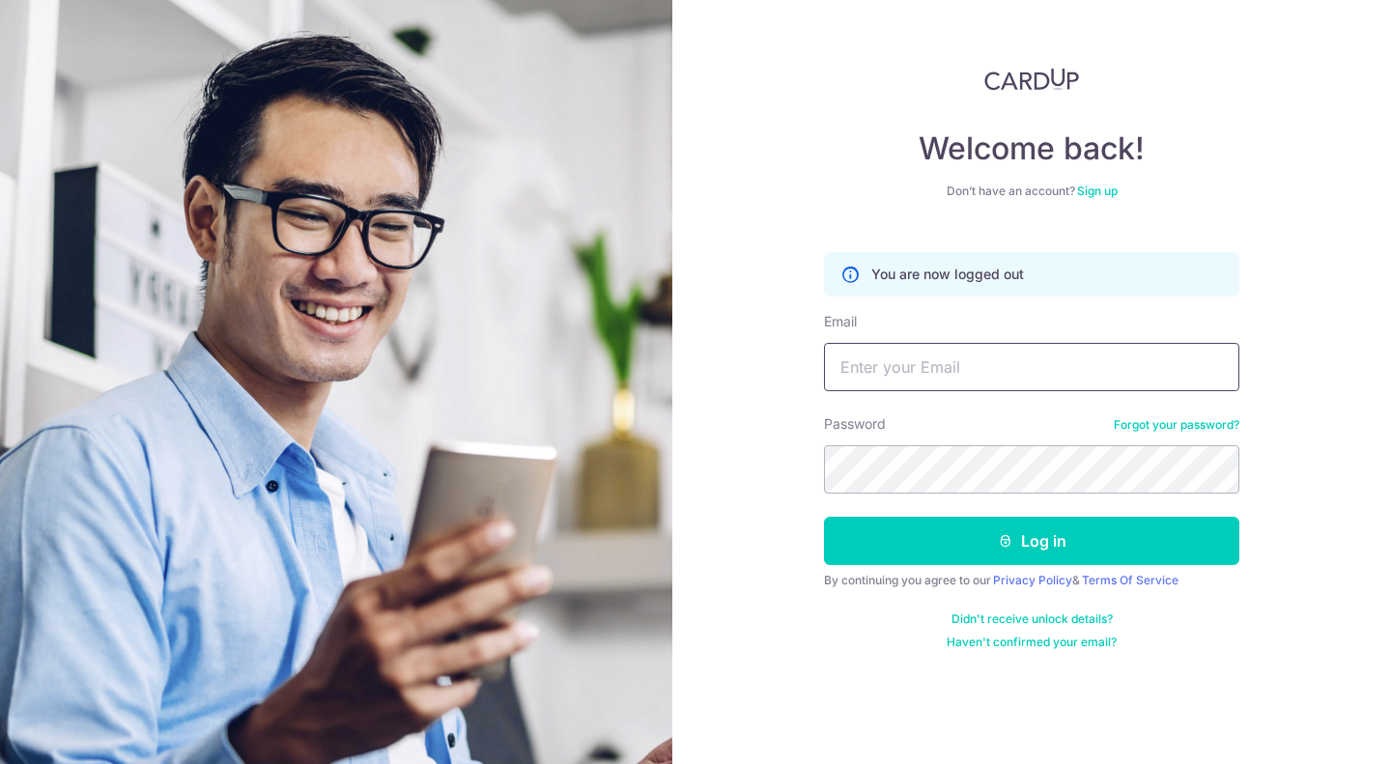
click at [921, 378] on input "Email" at bounding box center [1031, 367] width 415 height 48
type input "[EMAIL_ADDRESS][DOMAIN_NAME]"
click at [1043, 534] on button "Log in" at bounding box center [1031, 541] width 415 height 48
